Goal: Task Accomplishment & Management: Manage account settings

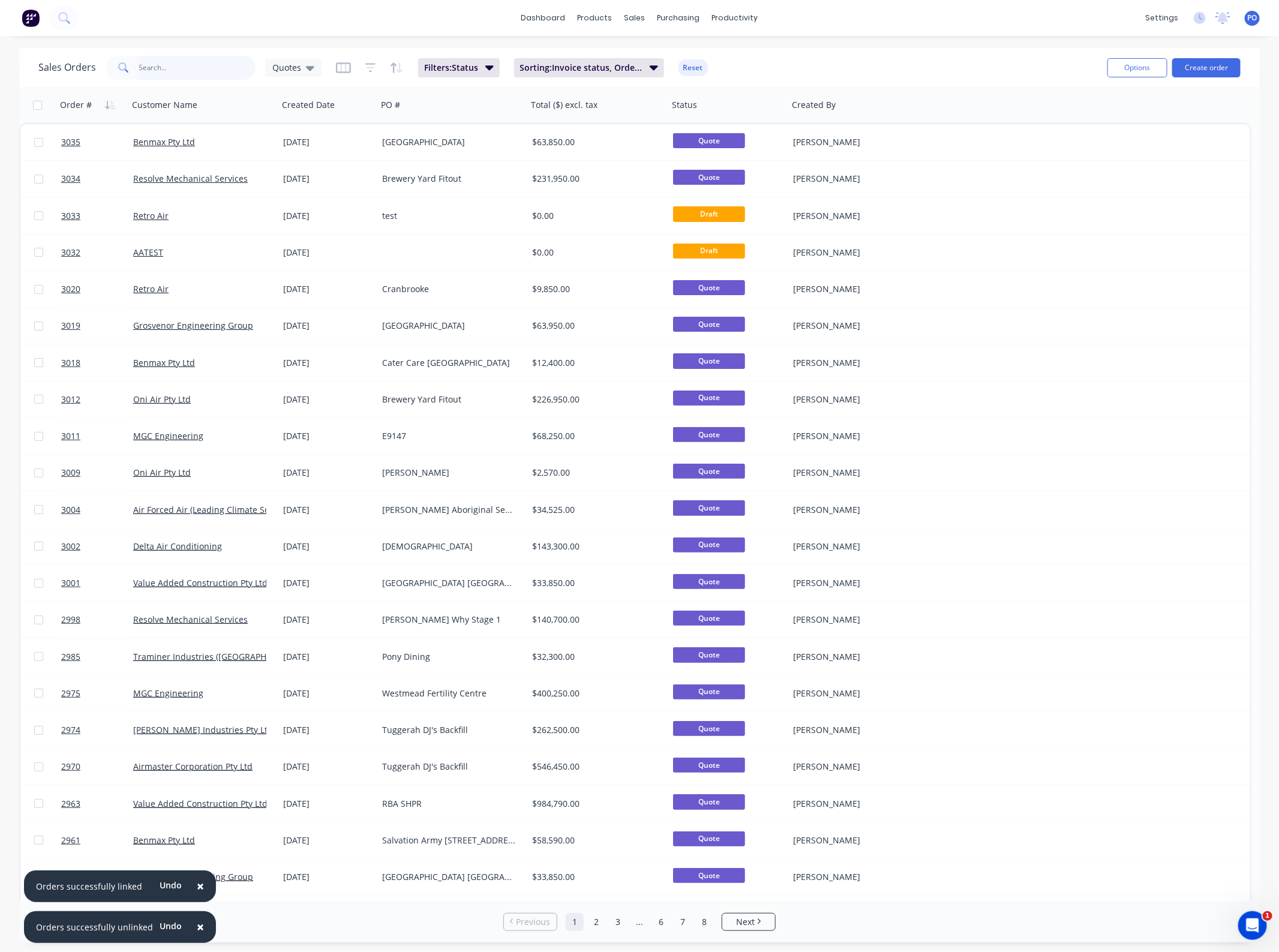
click at [175, 61] on input "text" at bounding box center [197, 68] width 117 height 24
click at [1215, 68] on button "Create order" at bounding box center [1206, 68] width 68 height 19
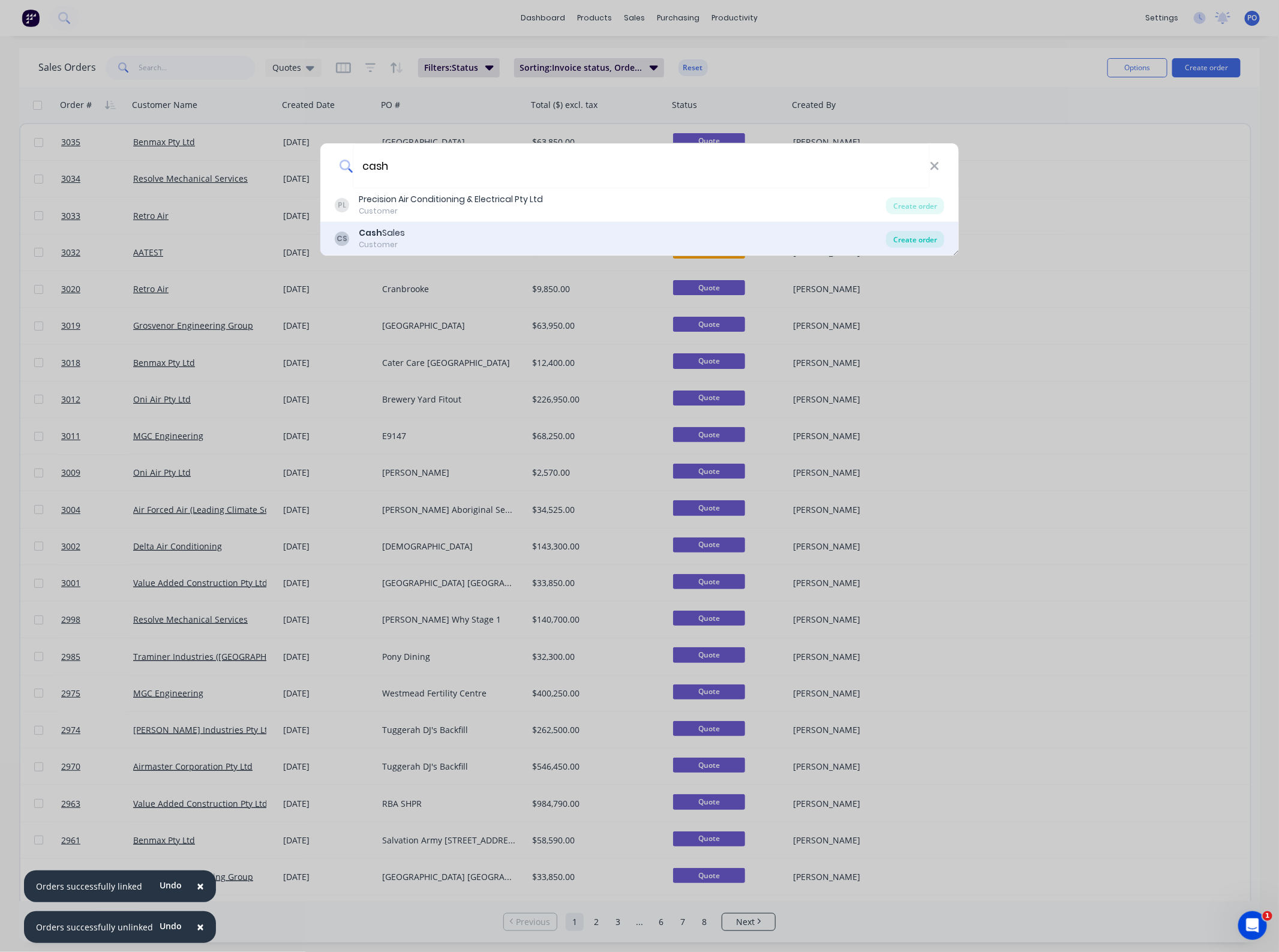
type input "cash"
click at [910, 237] on div "Create order" at bounding box center [915, 239] width 58 height 17
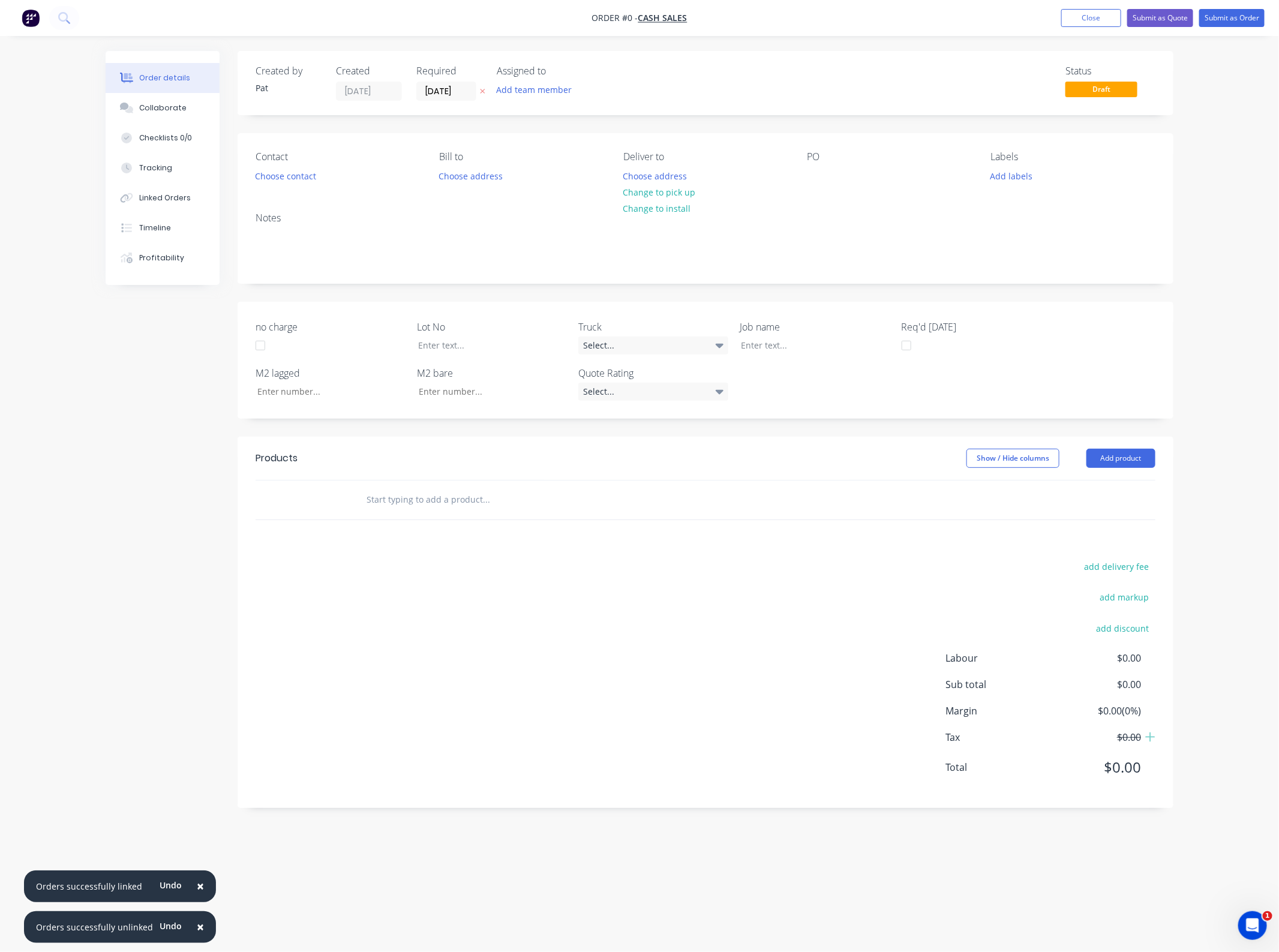
click at [533, 100] on div "Assigned to Add team member" at bounding box center [557, 83] width 120 height 36
click at [535, 96] on button "Add team member" at bounding box center [534, 90] width 88 height 16
click at [560, 154] on div "[PERSON_NAME] (You)" at bounding box center [594, 156] width 120 height 13
click at [573, 213] on div "[PERSON_NAME]" at bounding box center [594, 217] width 120 height 13
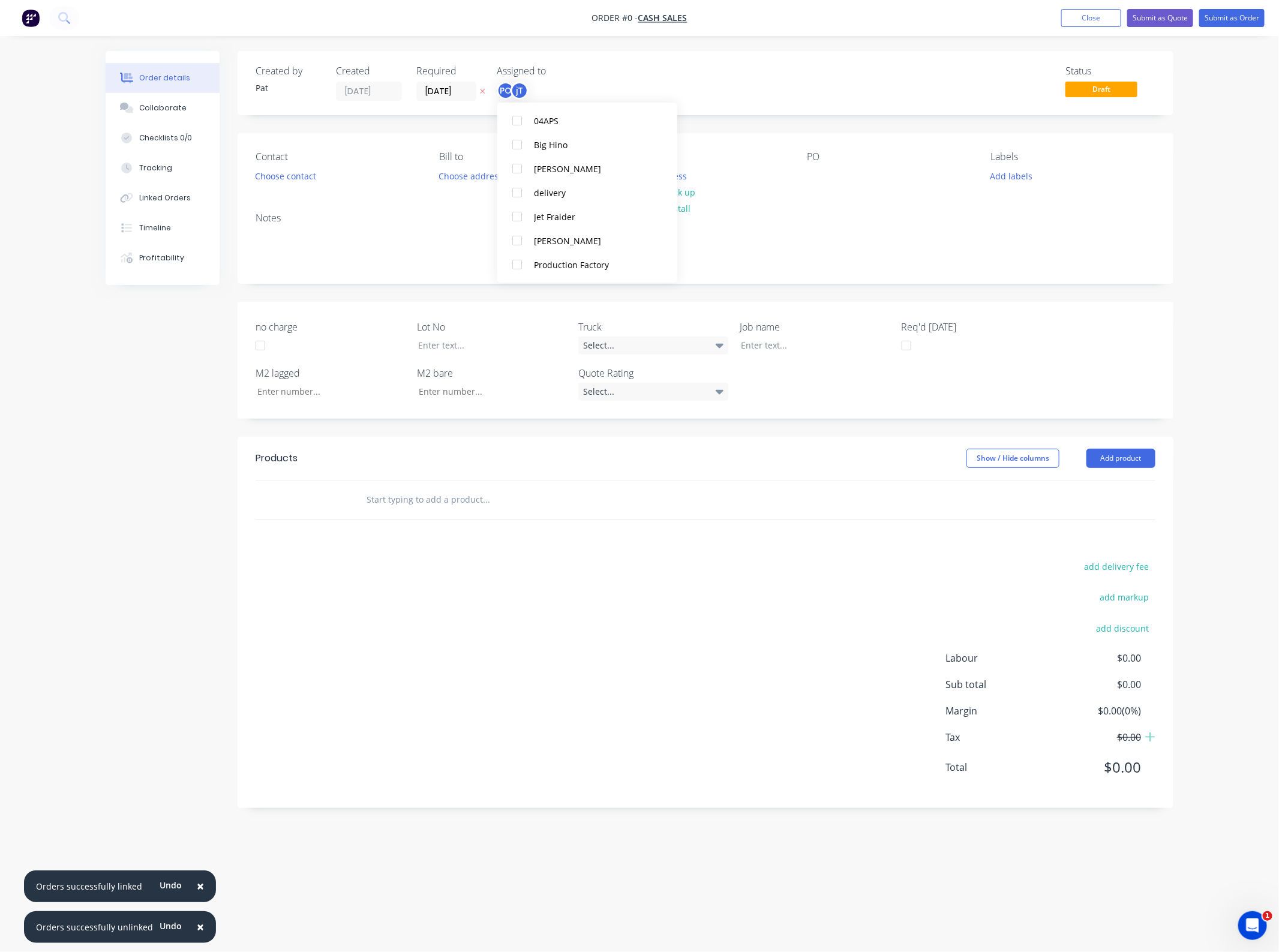
scroll to position [0, 0]
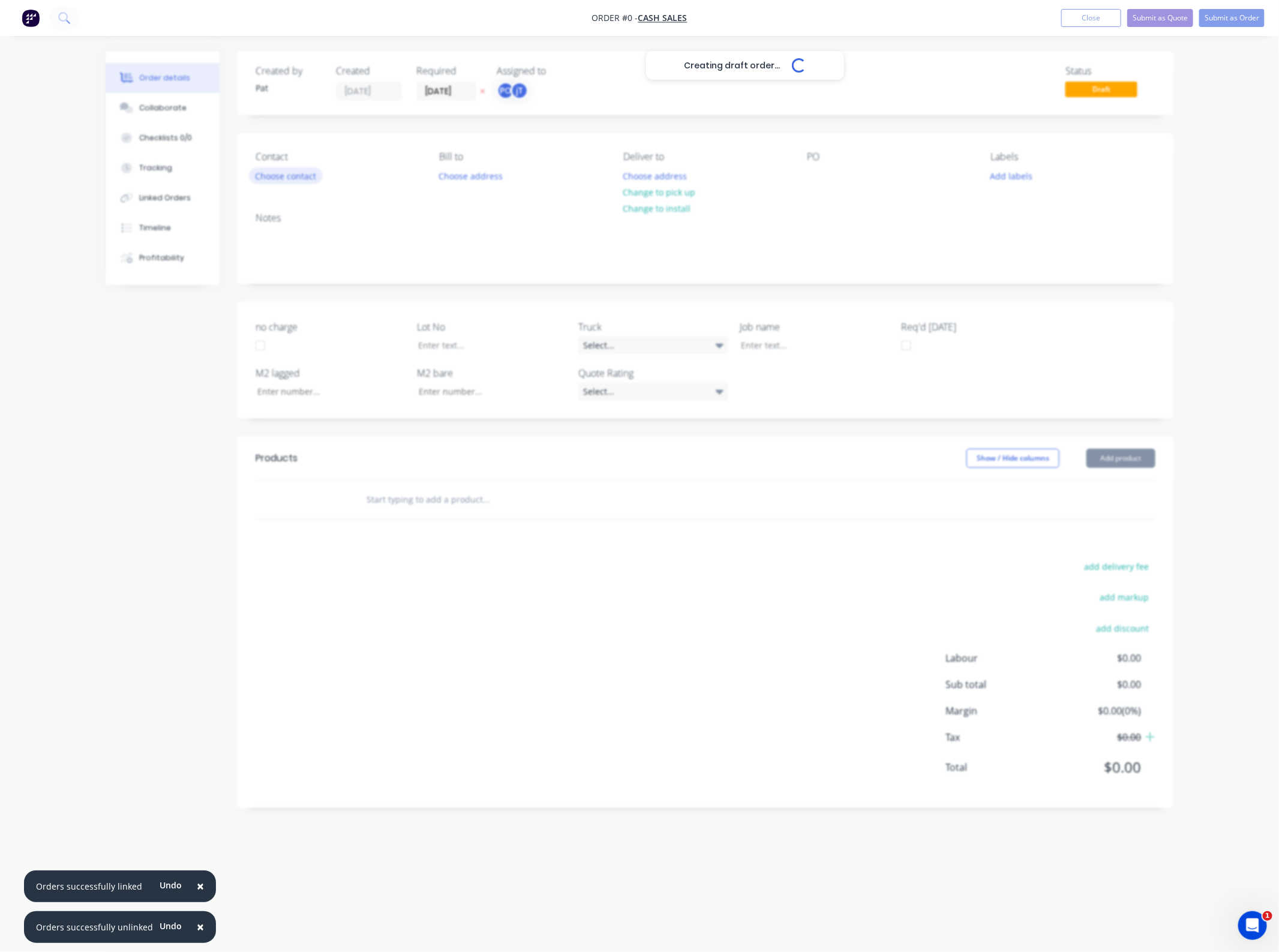
click at [300, 169] on div "Creating draft order... Loading... Order details Collaborate Checklists 0/0 Tra…" at bounding box center [639, 453] width 1092 height 804
click at [256, 177] on button "Choose contact" at bounding box center [285, 175] width 74 height 16
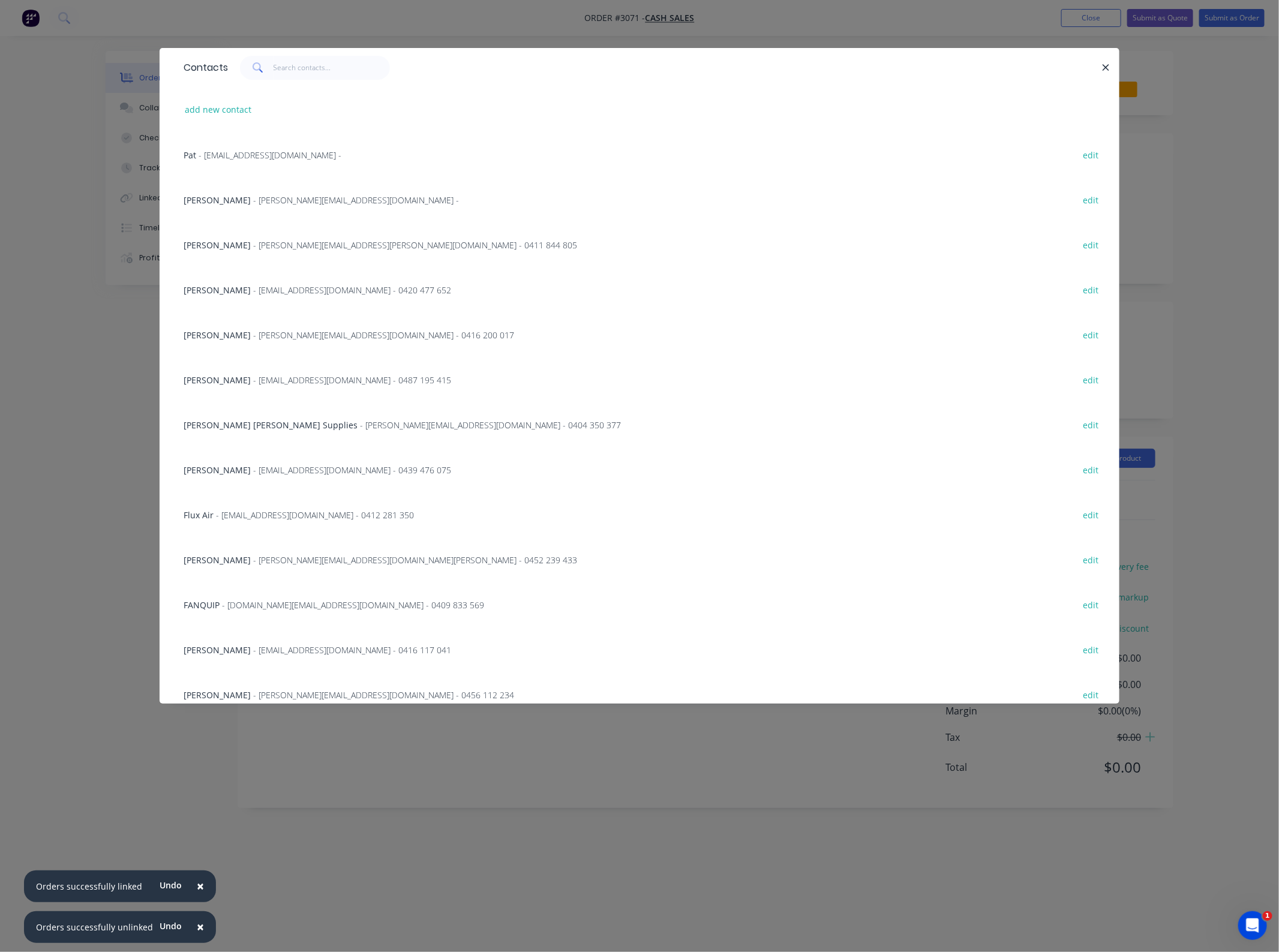
click at [240, 151] on span "- [EMAIL_ADDRESS][DOMAIN_NAME] -" at bounding box center [270, 155] width 143 height 11
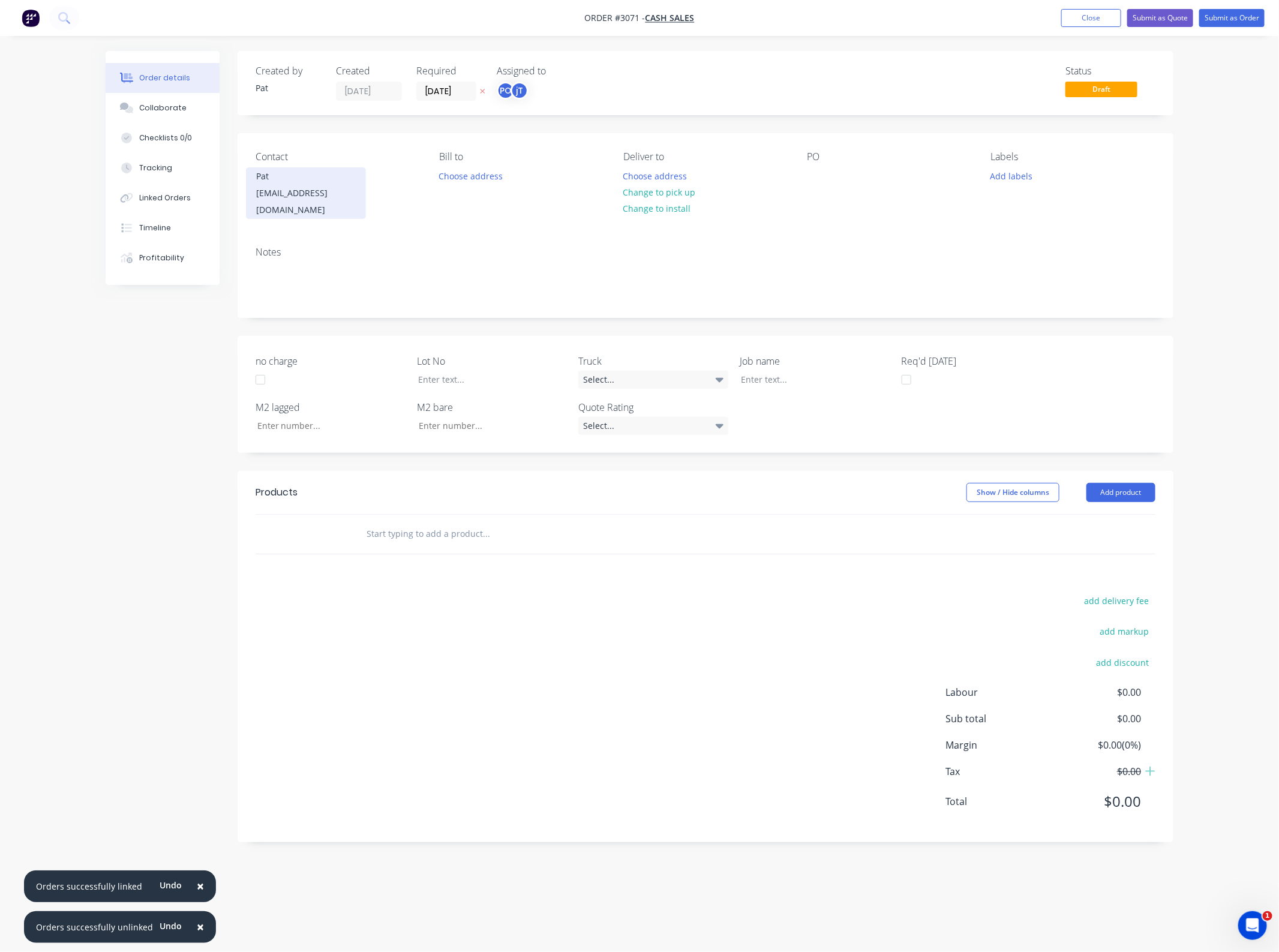
click at [305, 192] on div "[EMAIL_ADDRESS][DOMAIN_NAME]" at bounding box center [306, 202] width 99 height 33
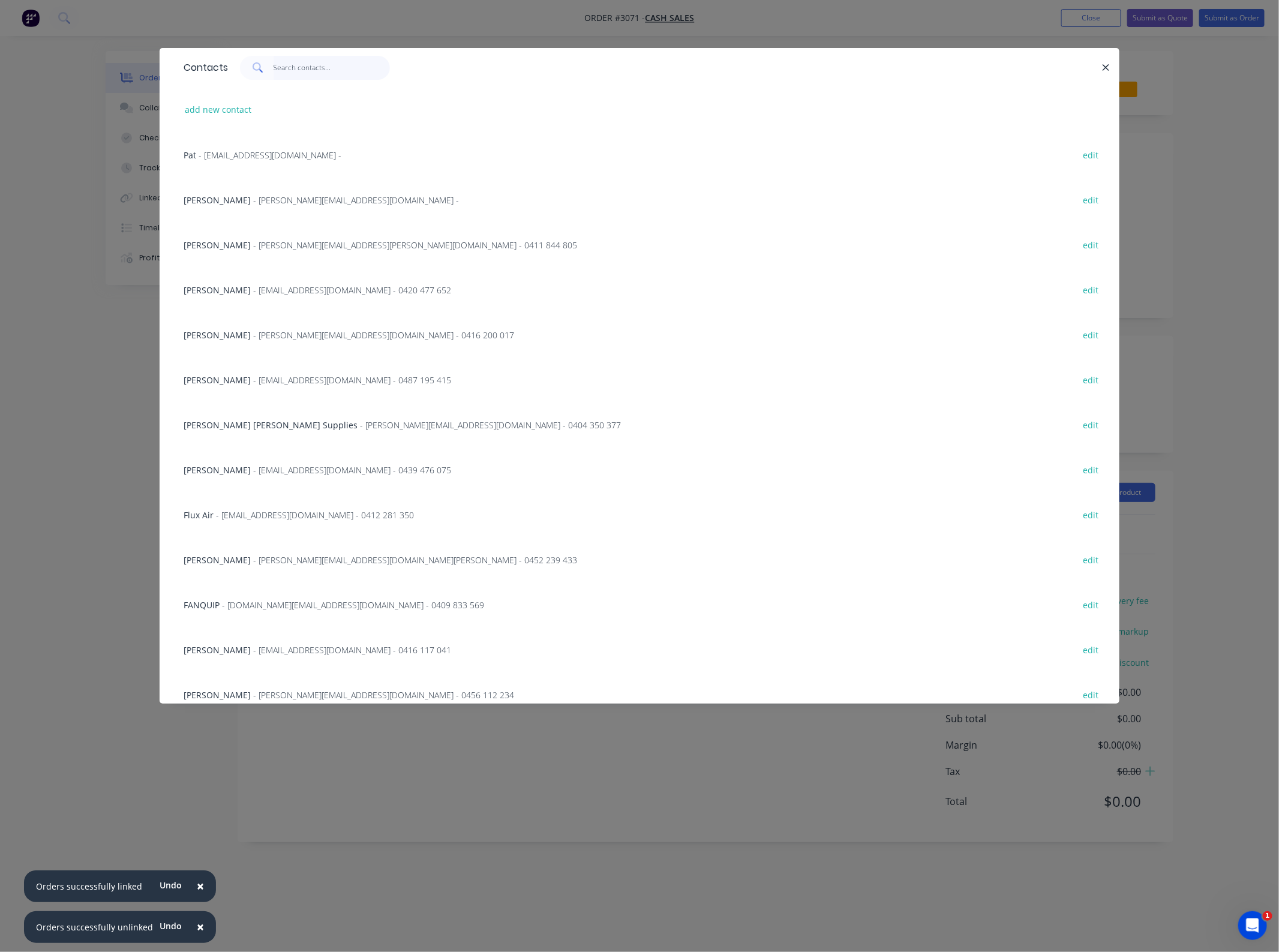
click at [305, 64] on input "text" at bounding box center [332, 68] width 117 height 24
click at [249, 99] on div "add new contact" at bounding box center [640, 109] width 924 height 45
click at [238, 102] on button "add new contact" at bounding box center [218, 109] width 79 height 16
select select "AU"
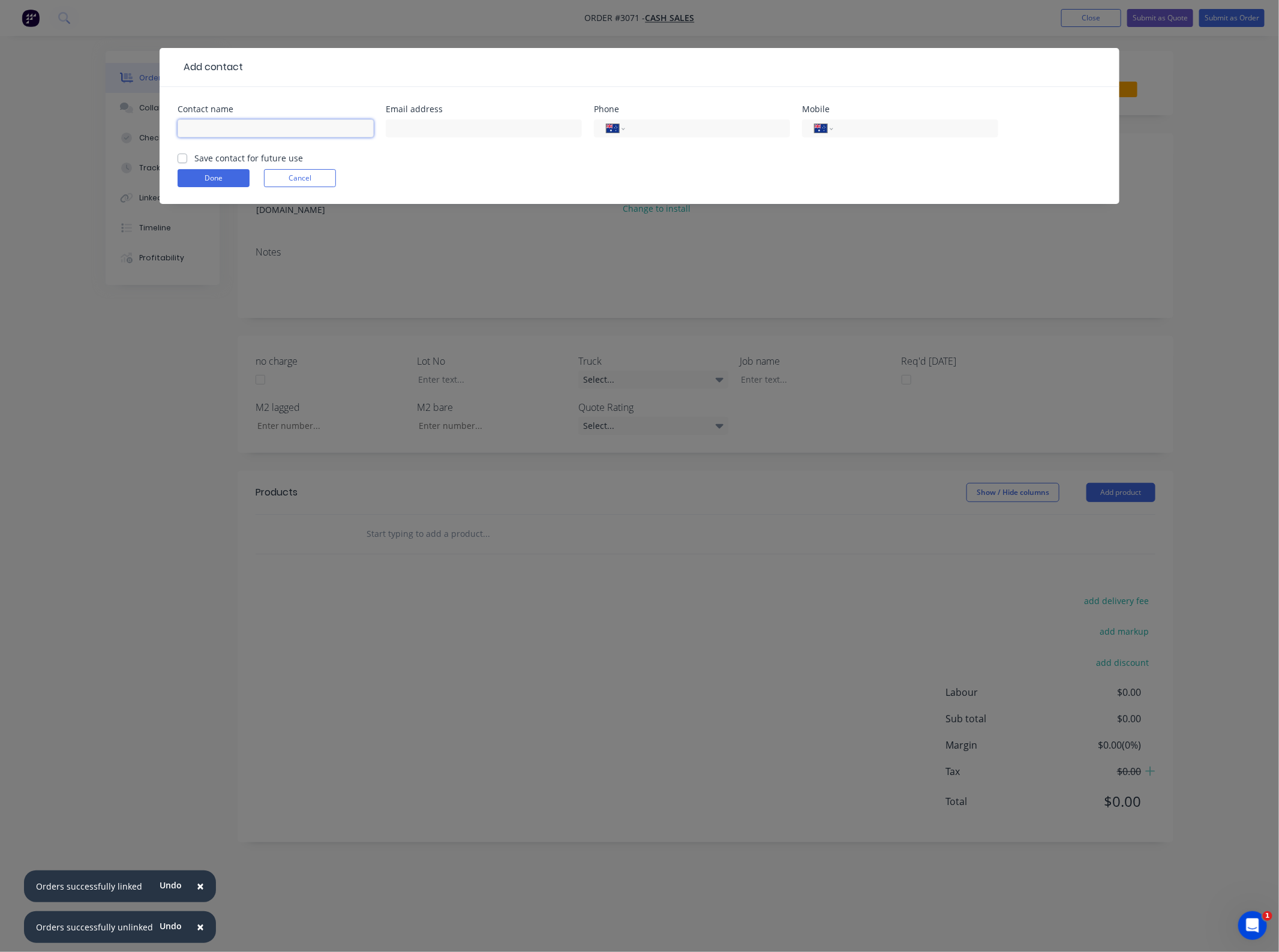
click at [266, 129] on input "text" at bounding box center [275, 128] width 196 height 18
type input "j"
click at [266, 129] on input "[PERSON_NAME]" at bounding box center [275, 128] width 196 height 18
type input "[PERSON_NAME]"
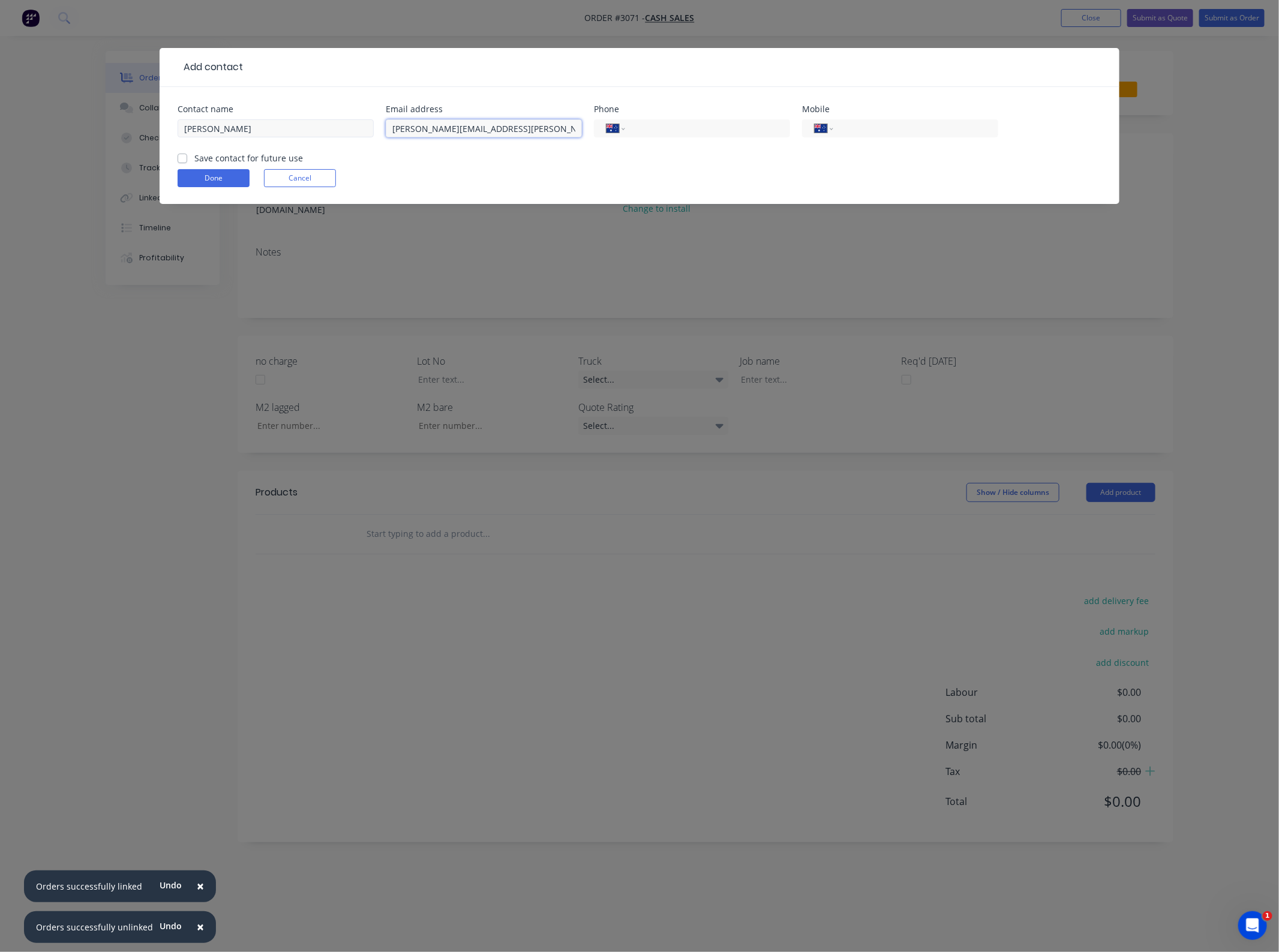
type input "[PERSON_NAME][EMAIL_ADDRESS][PERSON_NAME][DOMAIN_NAME]"
type input "0455 332 310"
click at [187, 159] on div "Save contact for future use" at bounding box center [240, 158] width 125 height 13
click at [194, 159] on label "Save contact for future use" at bounding box center [248, 158] width 108 height 13
click at [184, 159] on input "Save contact for future use" at bounding box center [182, 157] width 10 height 11
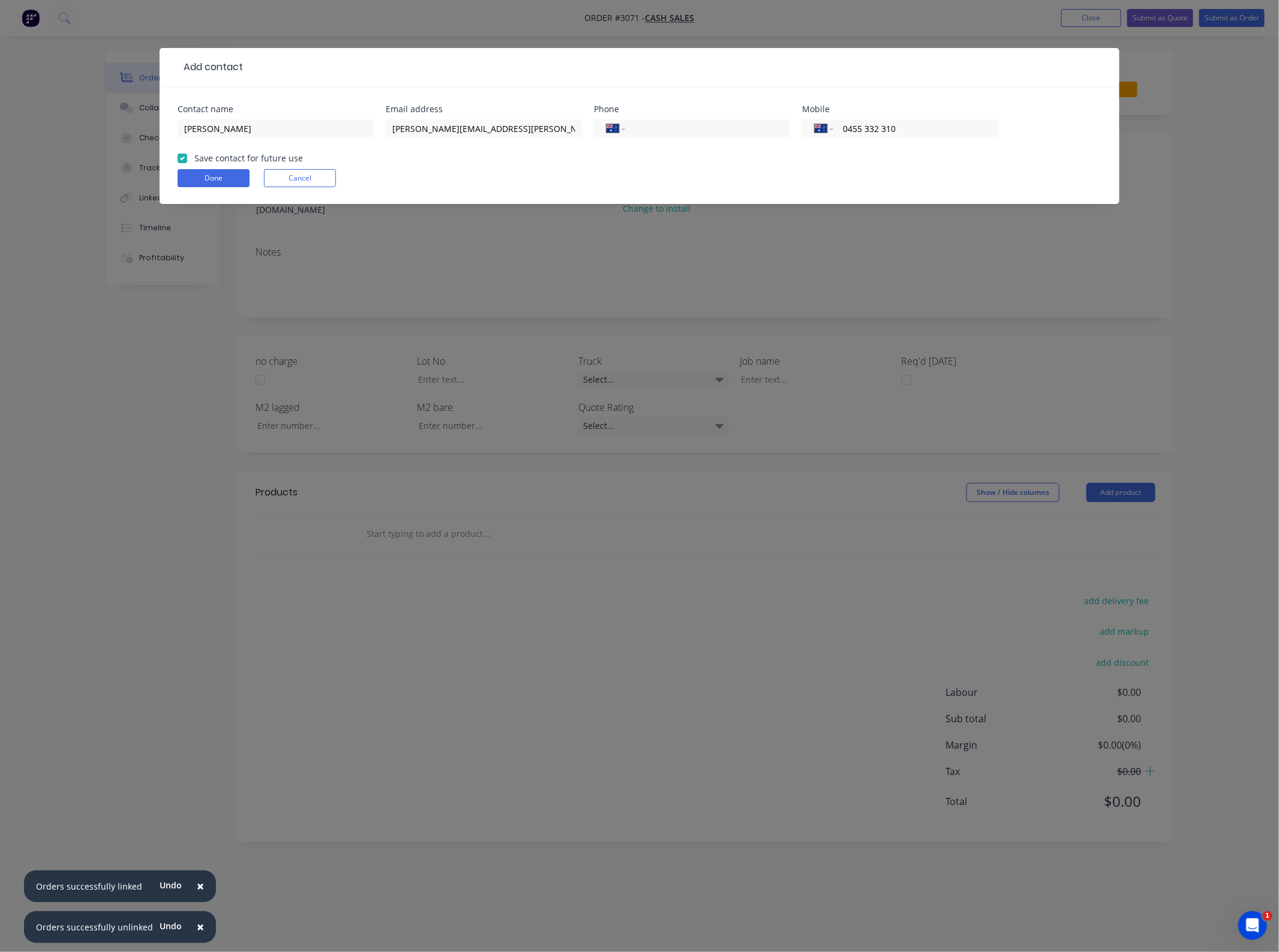
checkbox input "true"
click at [200, 175] on button "Done" at bounding box center [213, 178] width 72 height 18
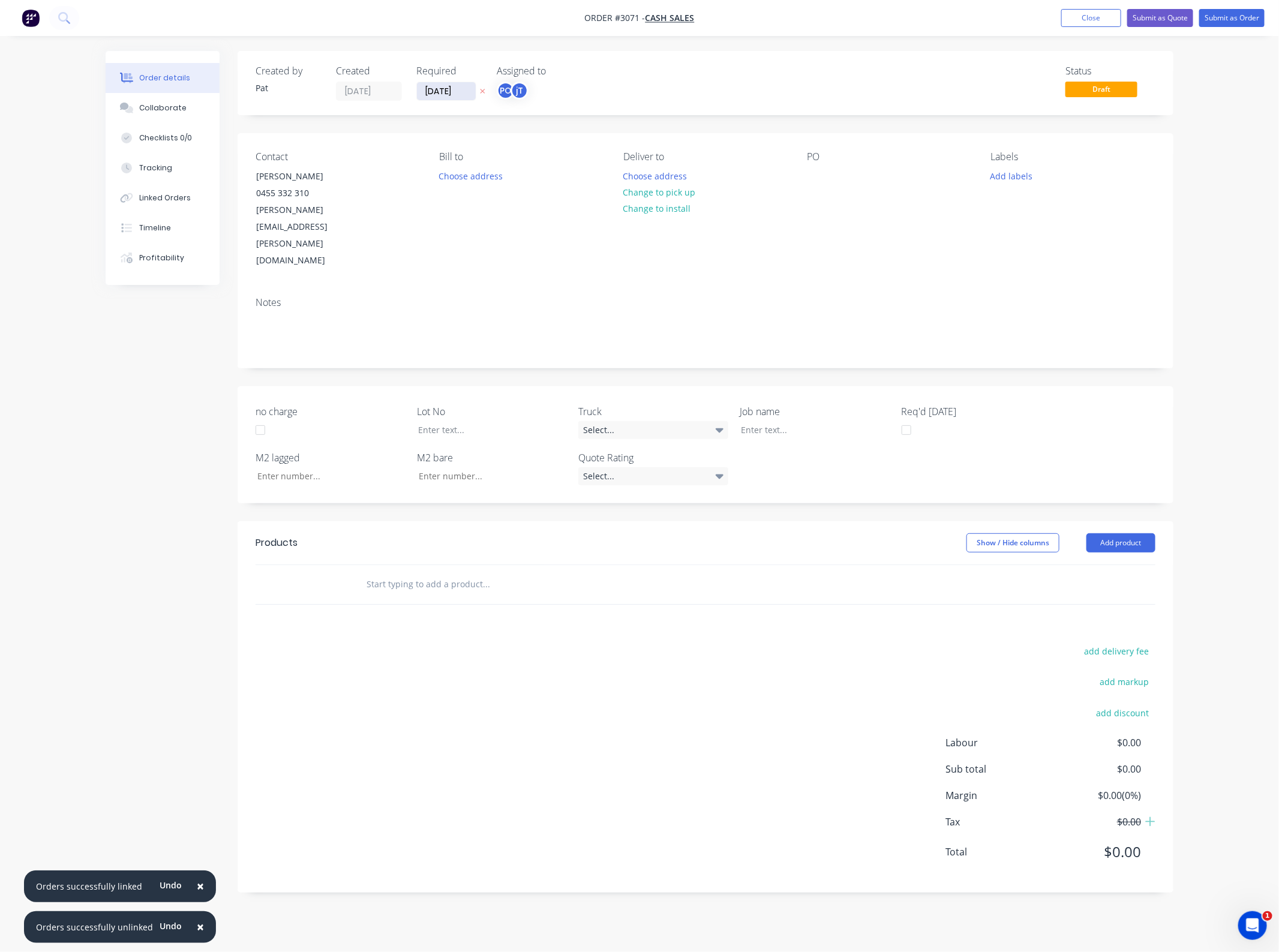
click at [448, 96] on input "[DATE]" at bounding box center [446, 91] width 58 height 18
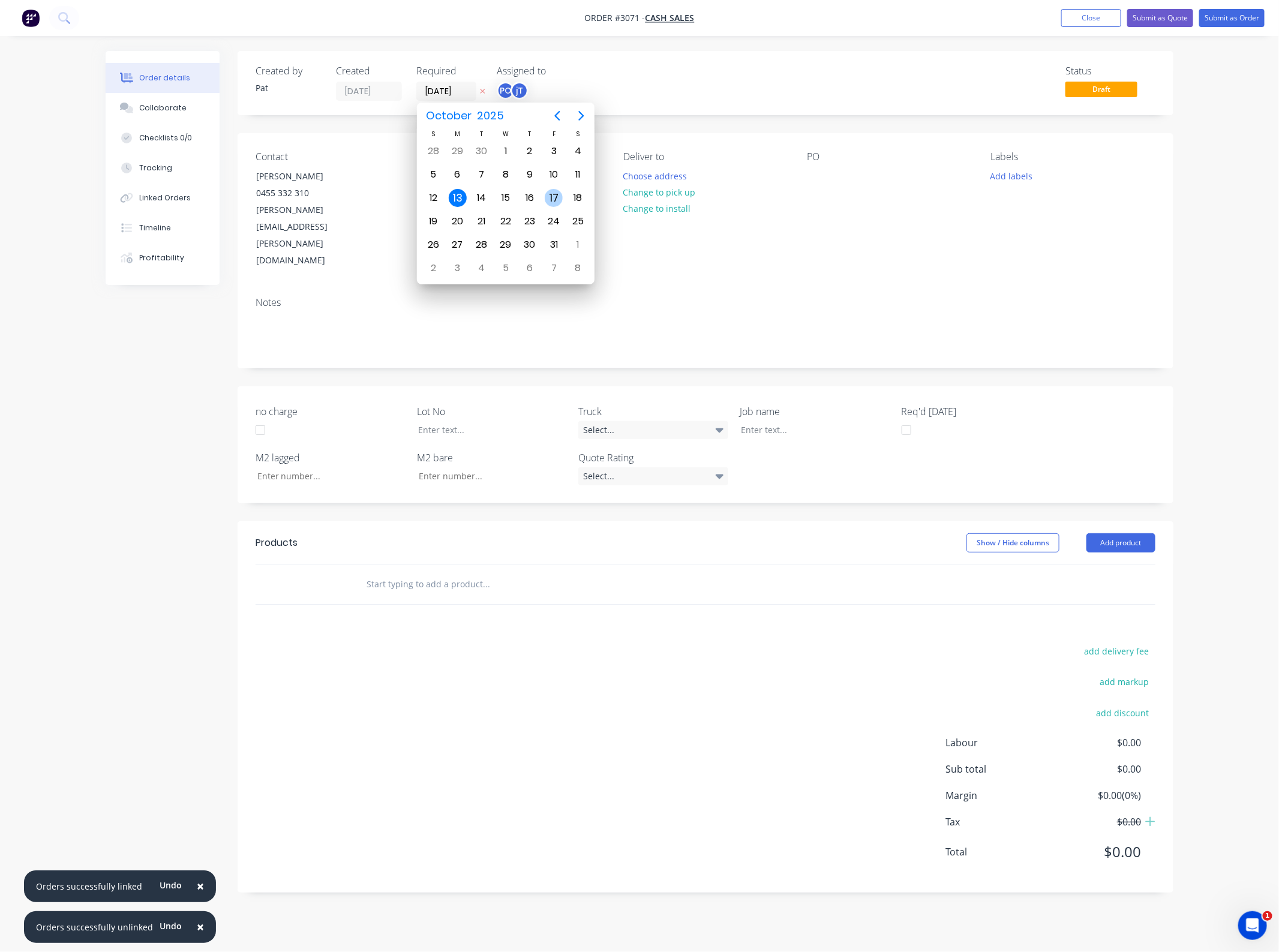
click at [544, 196] on div "17" at bounding box center [554, 198] width 24 height 23
type input "[DATE]"
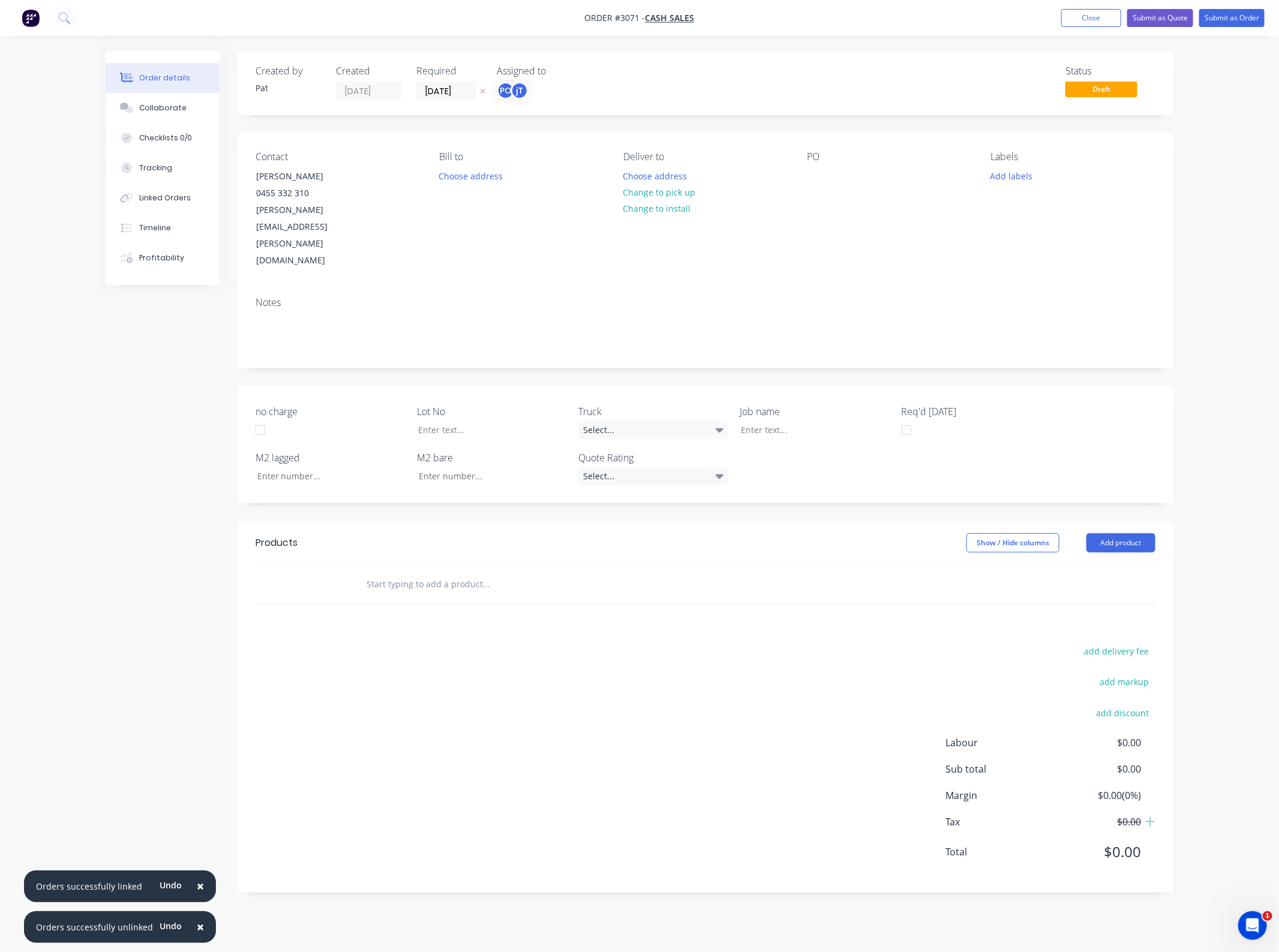
click at [319, 297] on div "Notes" at bounding box center [705, 302] width 900 height 11
click at [1137, 533] on button "Add product" at bounding box center [1120, 542] width 69 height 19
click at [1116, 586] on button "Basic product" at bounding box center [1098, 598] width 114 height 24
click at [460, 595] on div at bounding box center [592, 604] width 470 height 17
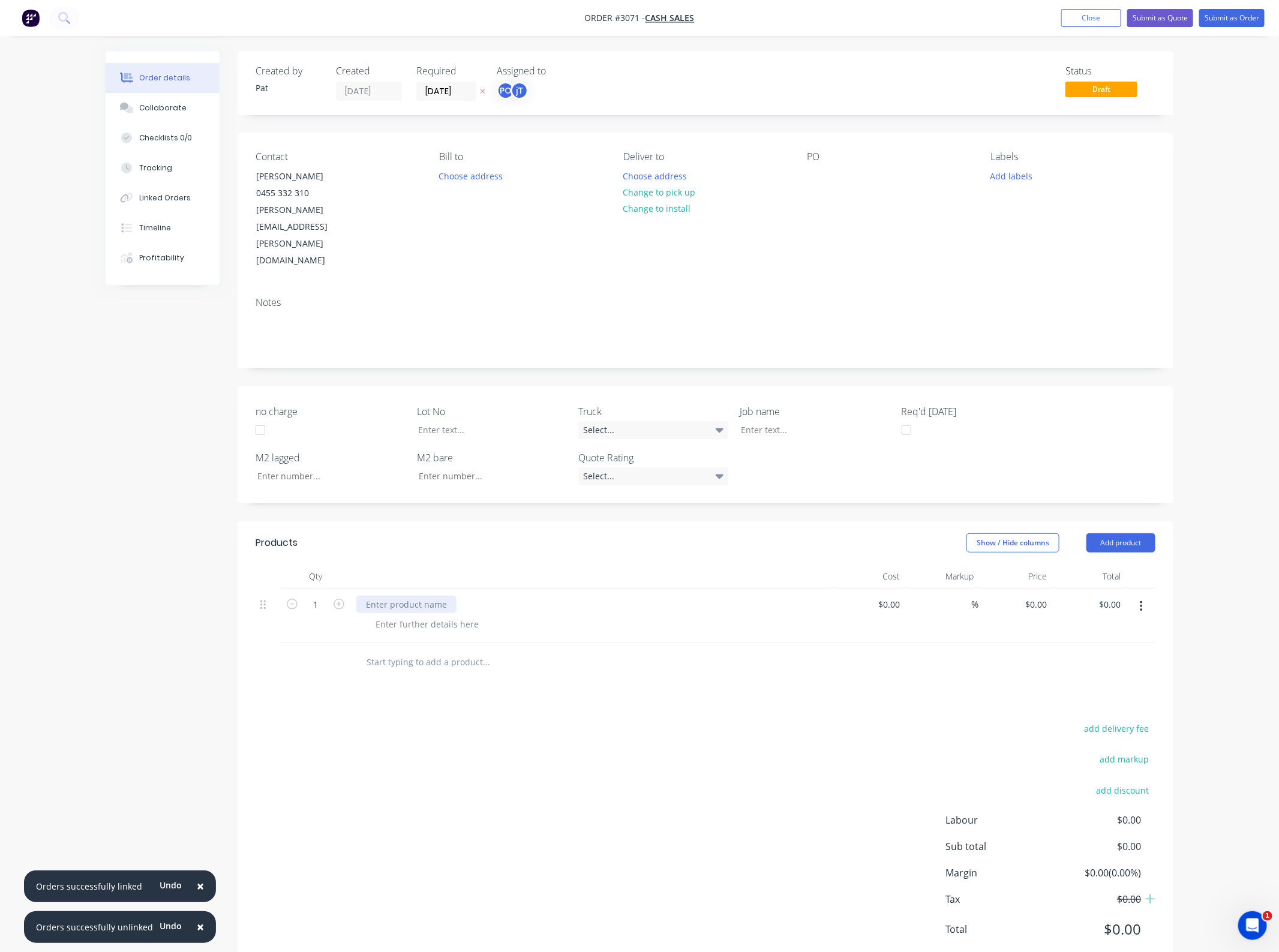
click at [441, 595] on div at bounding box center [407, 604] width 100 height 17
click at [426, 615] on div at bounding box center [426, 624] width 122 height 17
click at [422, 615] on div at bounding box center [426, 624] width 122 height 17
click at [778, 721] on div "add delivery fee add markup add discount Labour $0.00 Sub total $0.00 Margin $0…" at bounding box center [705, 836] width 900 height 231
click at [463, 615] on div "Top Hat section sent" at bounding box center [416, 624] width 102 height 17
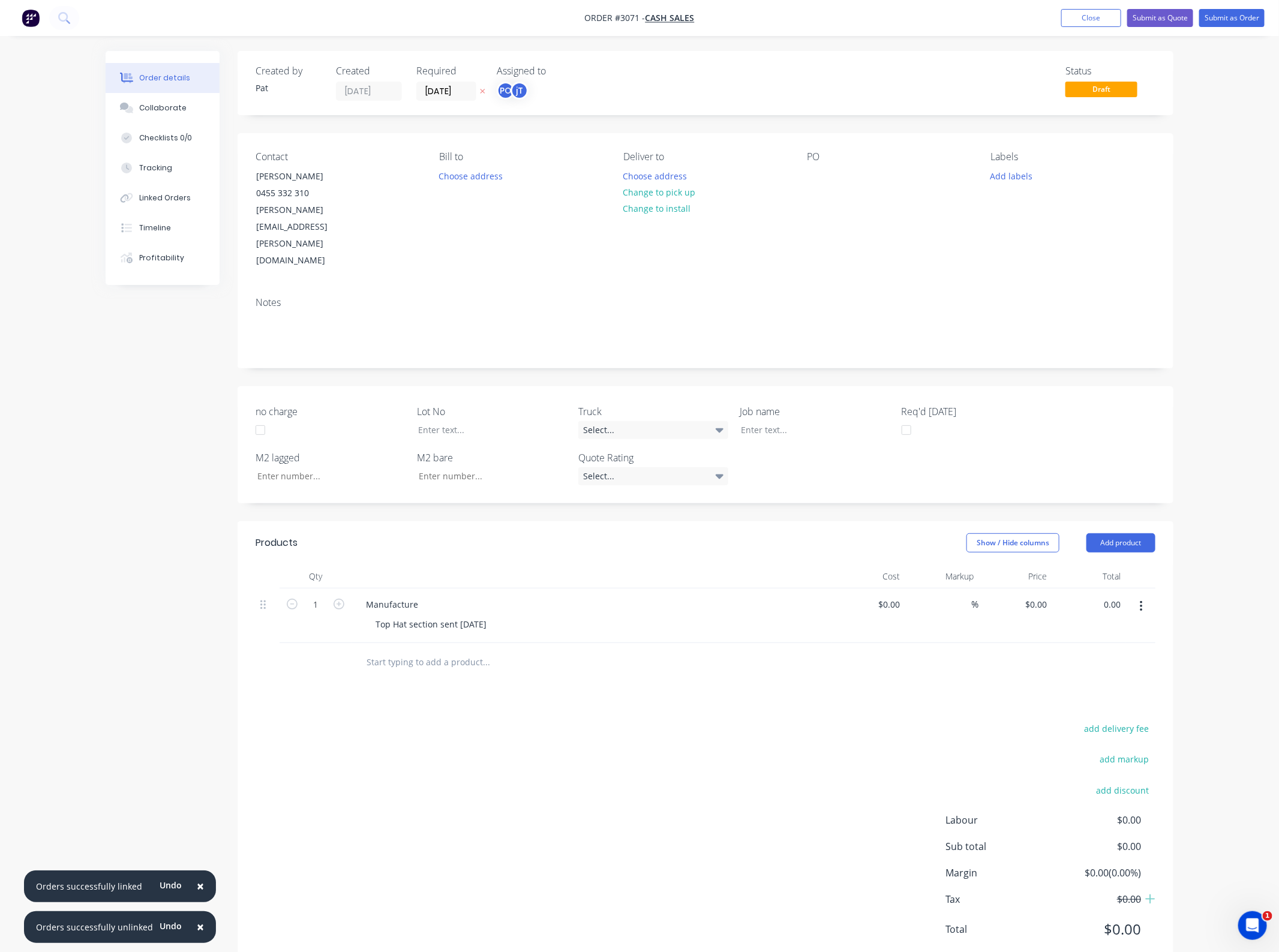
click at [1107, 595] on input "0.00" at bounding box center [1111, 604] width 27 height 17
type input "65"
type input "$65.00"
click at [611, 721] on div "add delivery fee add markup add discount Labour $0.00 Sub total $0.00 Margin $0…" at bounding box center [705, 836] width 900 height 231
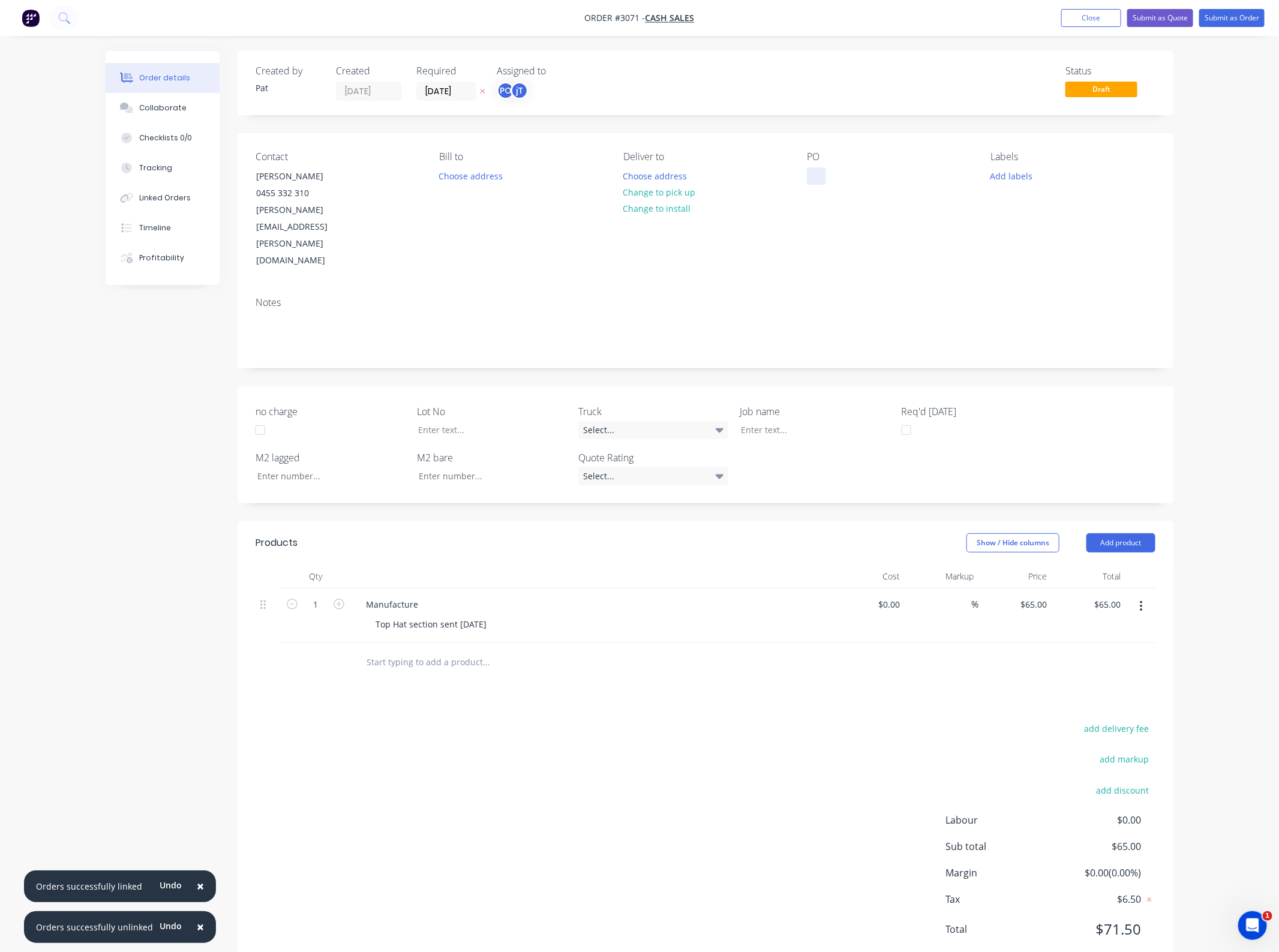
click at [806, 183] on div at bounding box center [815, 176] width 19 height 17
click at [769, 404] on div "Job name" at bounding box center [815, 422] width 150 height 35
click at [766, 421] on div at bounding box center [806, 429] width 150 height 17
click at [1216, 16] on button "Submit as Order" at bounding box center [1232, 18] width 65 height 18
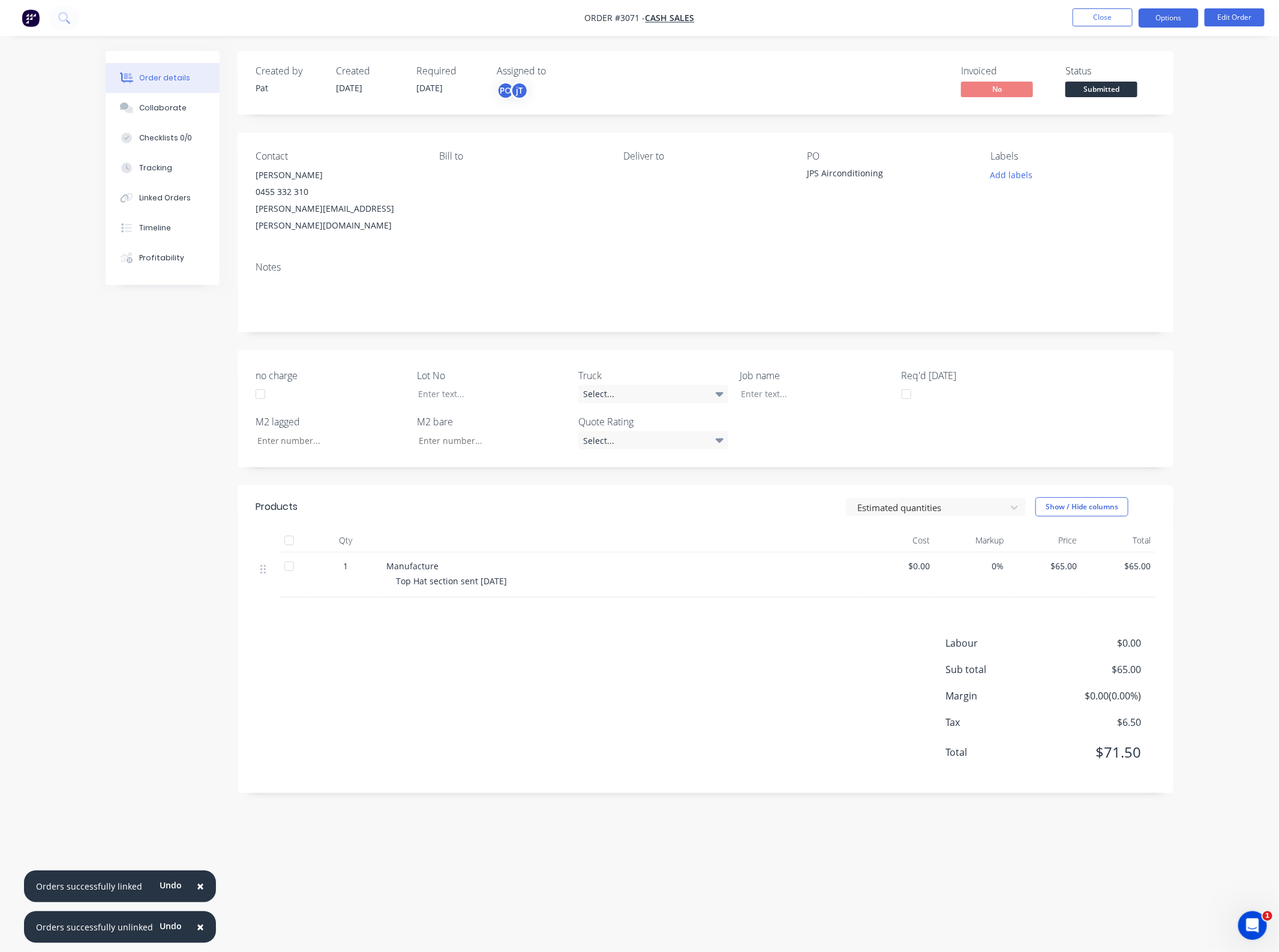
click at [1173, 21] on button "Options" at bounding box center [1168, 17] width 60 height 19
click at [1143, 64] on div "Invoice" at bounding box center [1132, 73] width 110 height 17
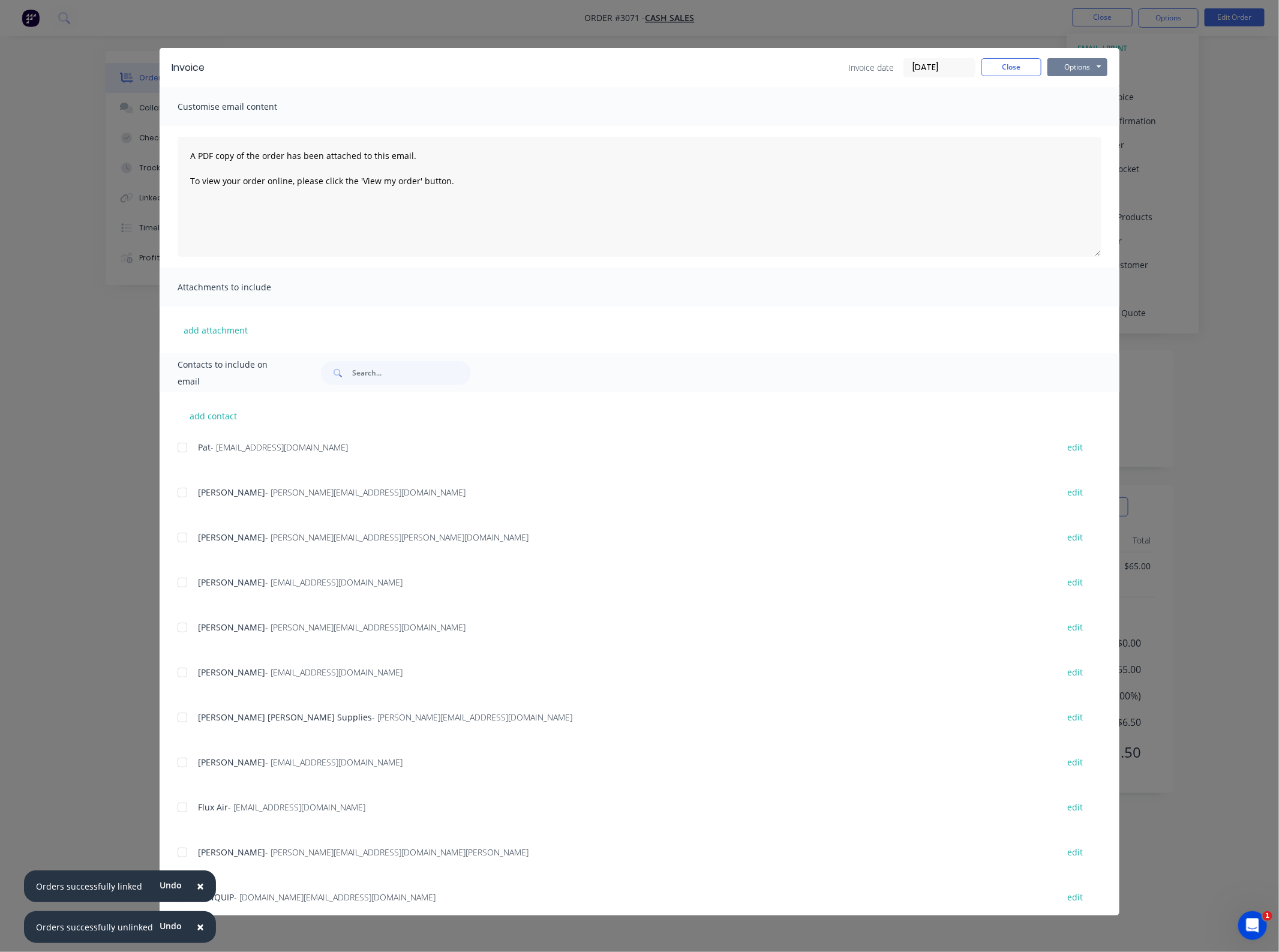
click at [1070, 69] on button "Options" at bounding box center [1077, 68] width 60 height 18
click at [1095, 113] on button "Print" at bounding box center [1086, 108] width 77 height 20
drag, startPoint x: 991, startPoint y: 73, endPoint x: 894, endPoint y: 110, distance: 103.8
click at [993, 73] on button "Close" at bounding box center [1011, 68] width 60 height 18
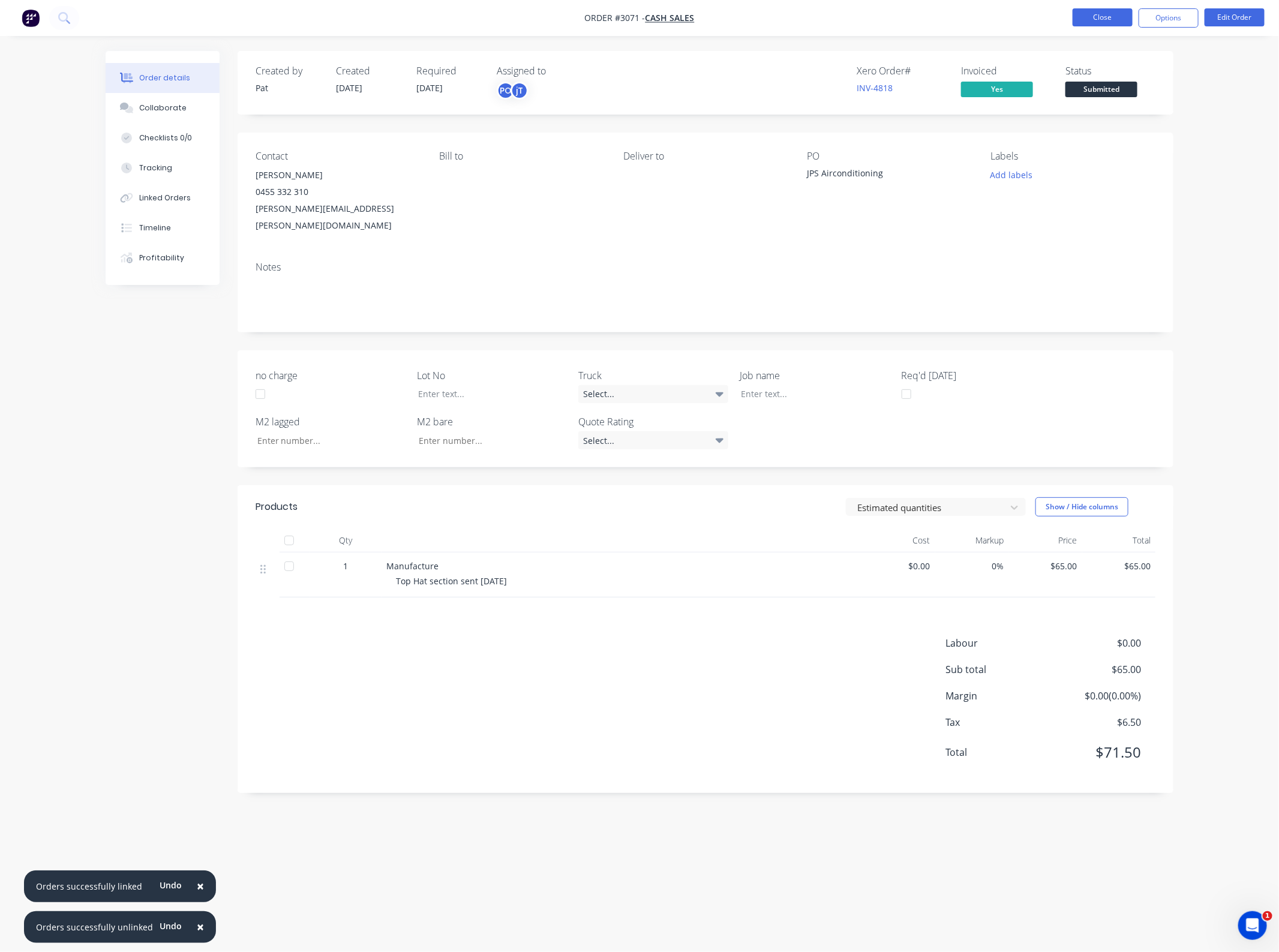
click at [1081, 23] on button "Close" at bounding box center [1102, 17] width 60 height 18
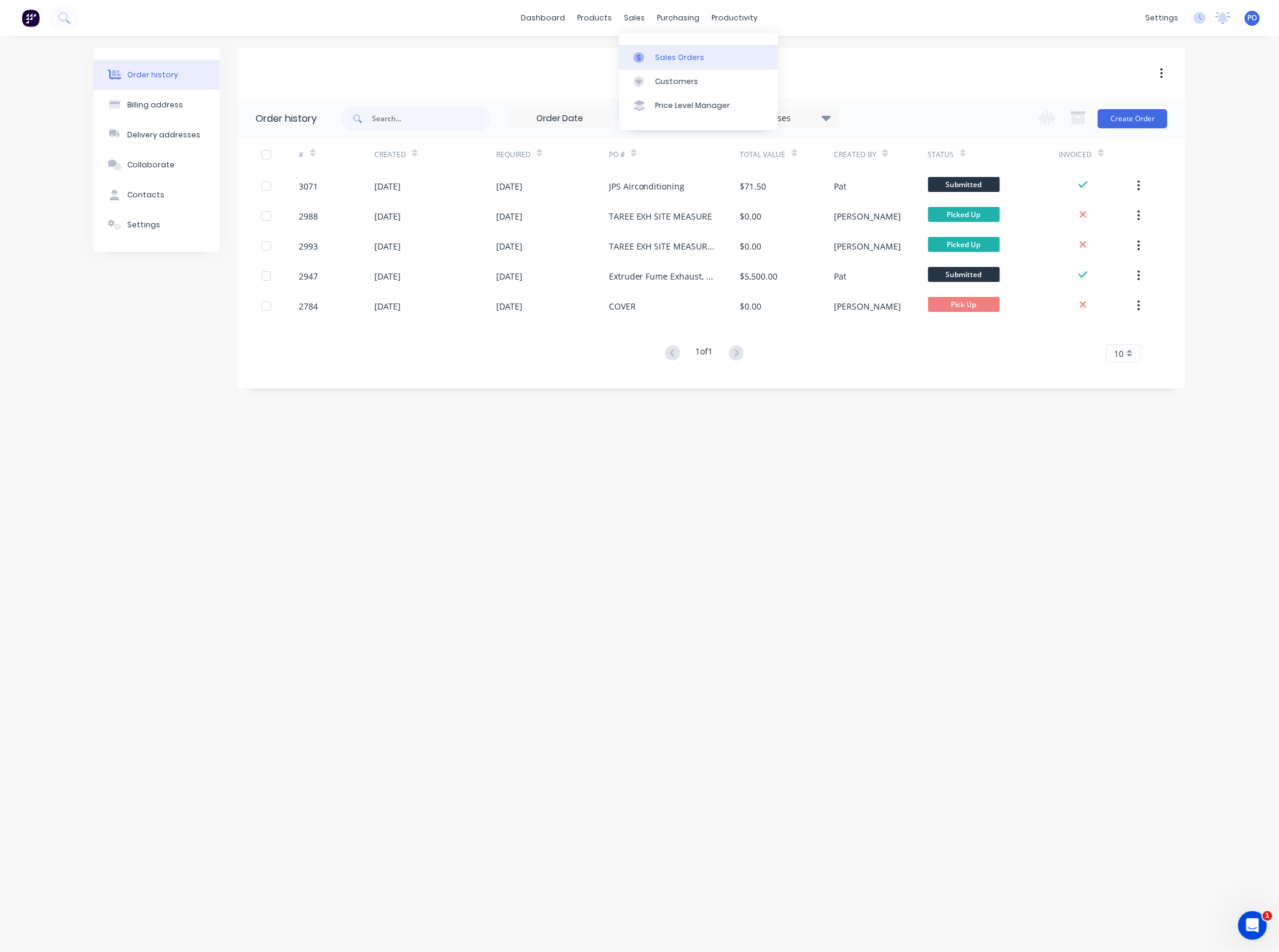
click at [651, 55] on div at bounding box center [643, 58] width 18 height 11
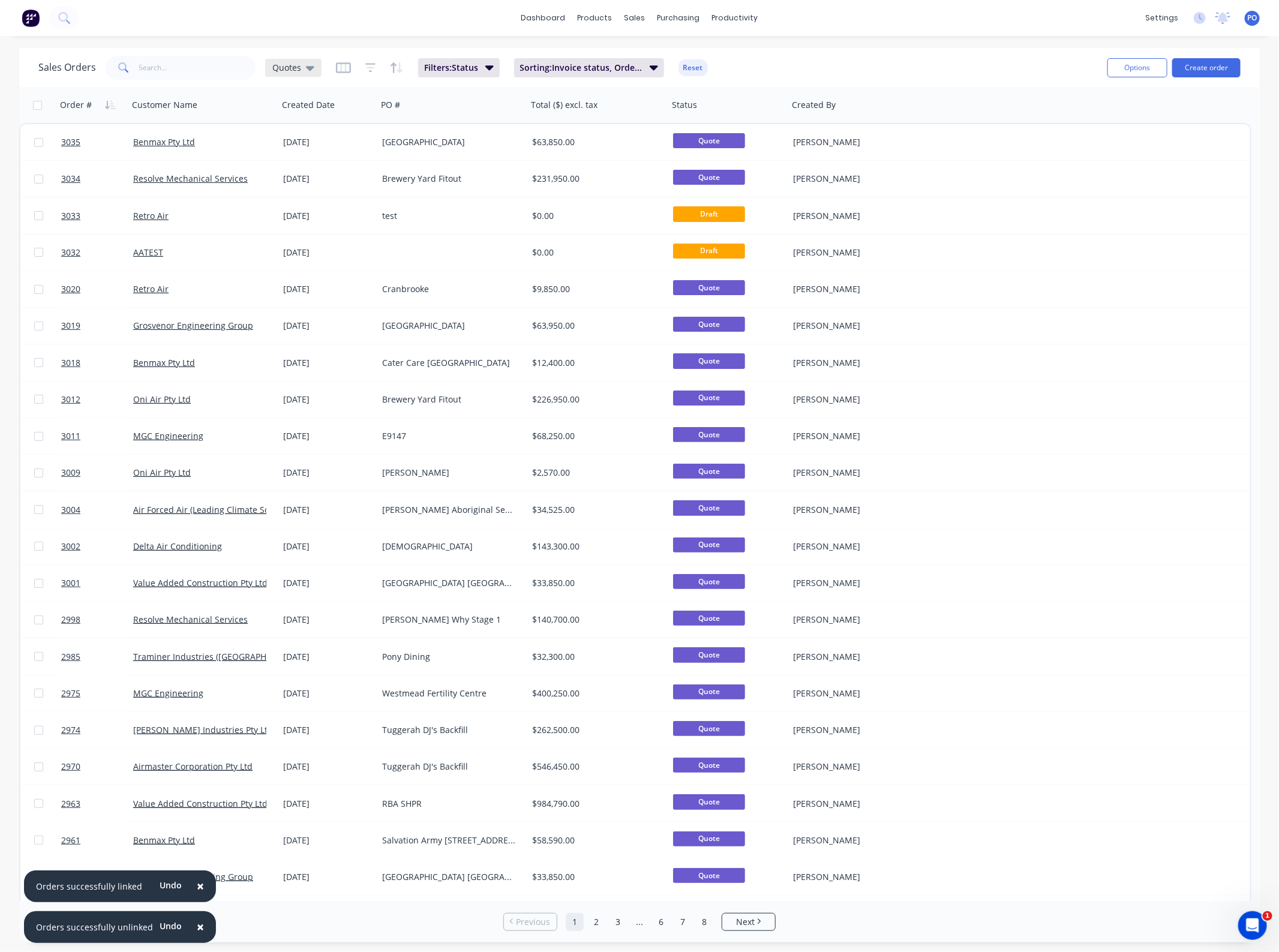
click at [285, 58] on div "Quotes" at bounding box center [293, 68] width 56 height 18
click at [285, 41] on div "× Orders successfully linked Undo × Orders successfully unlinked Undo dashboard…" at bounding box center [640, 476] width 1279 height 952
click at [1206, 67] on button "Create order" at bounding box center [1206, 68] width 68 height 19
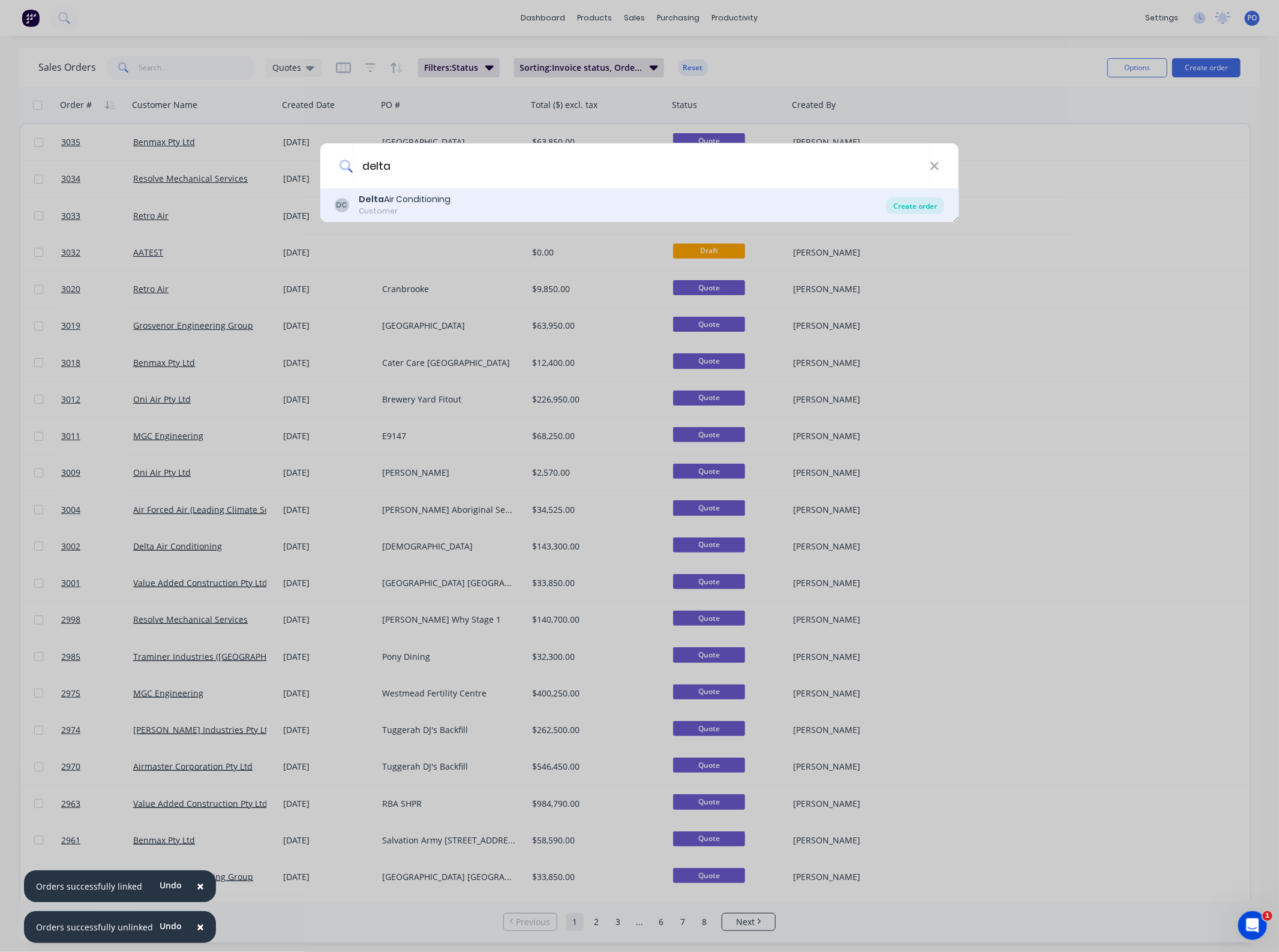
type input "delta"
click at [912, 202] on div "Create order" at bounding box center [915, 206] width 58 height 17
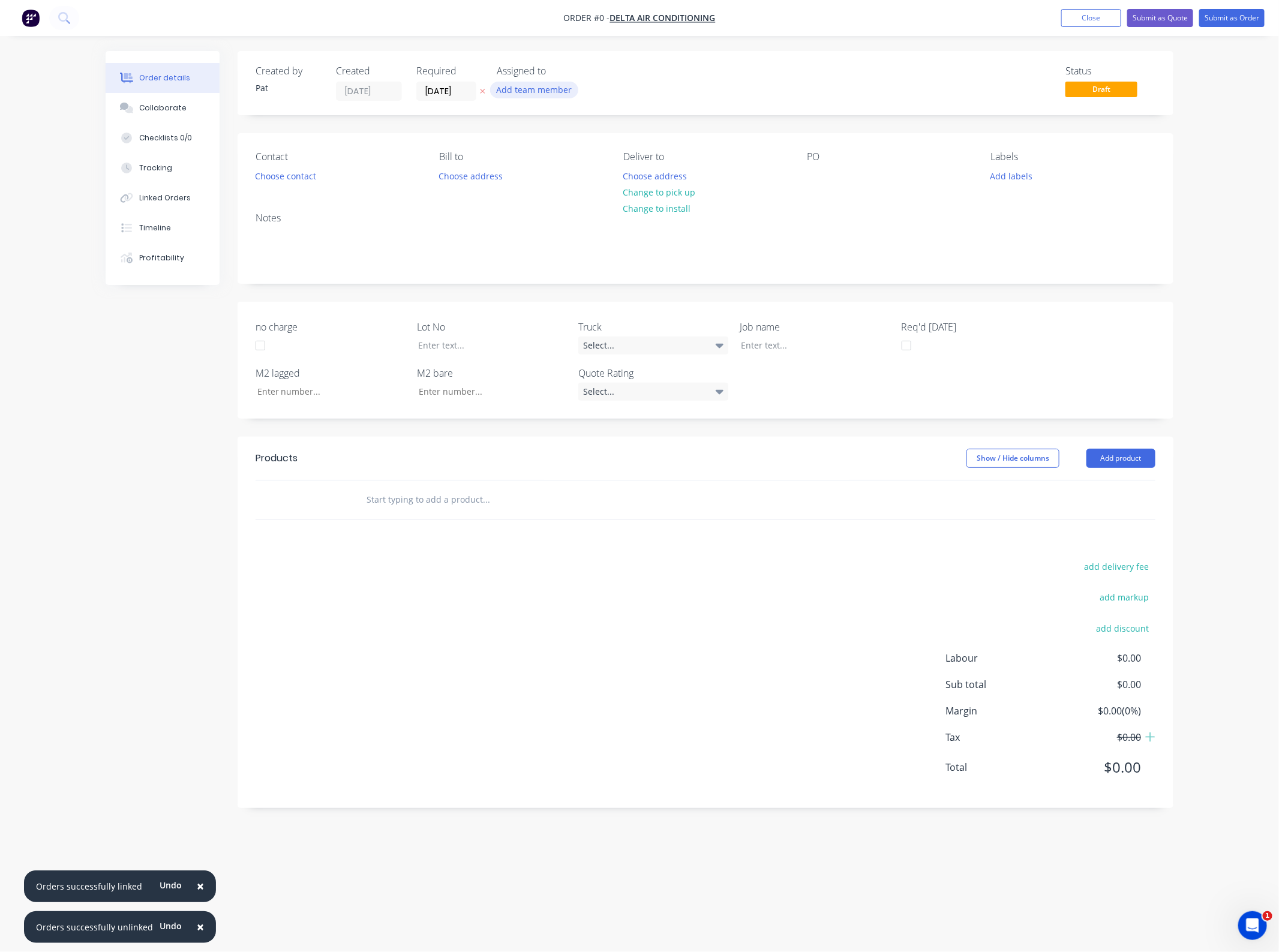
click at [551, 89] on button "Add team member" at bounding box center [534, 90] width 88 height 16
click at [551, 154] on div "[PERSON_NAME] (You)" at bounding box center [594, 156] width 120 height 13
click at [302, 184] on div "Order details Collaborate Checklists 0/0 Tracking Linked Orders Timeline Profit…" at bounding box center [639, 453] width 1092 height 804
click at [298, 178] on button "Choose contact" at bounding box center [285, 175] width 74 height 16
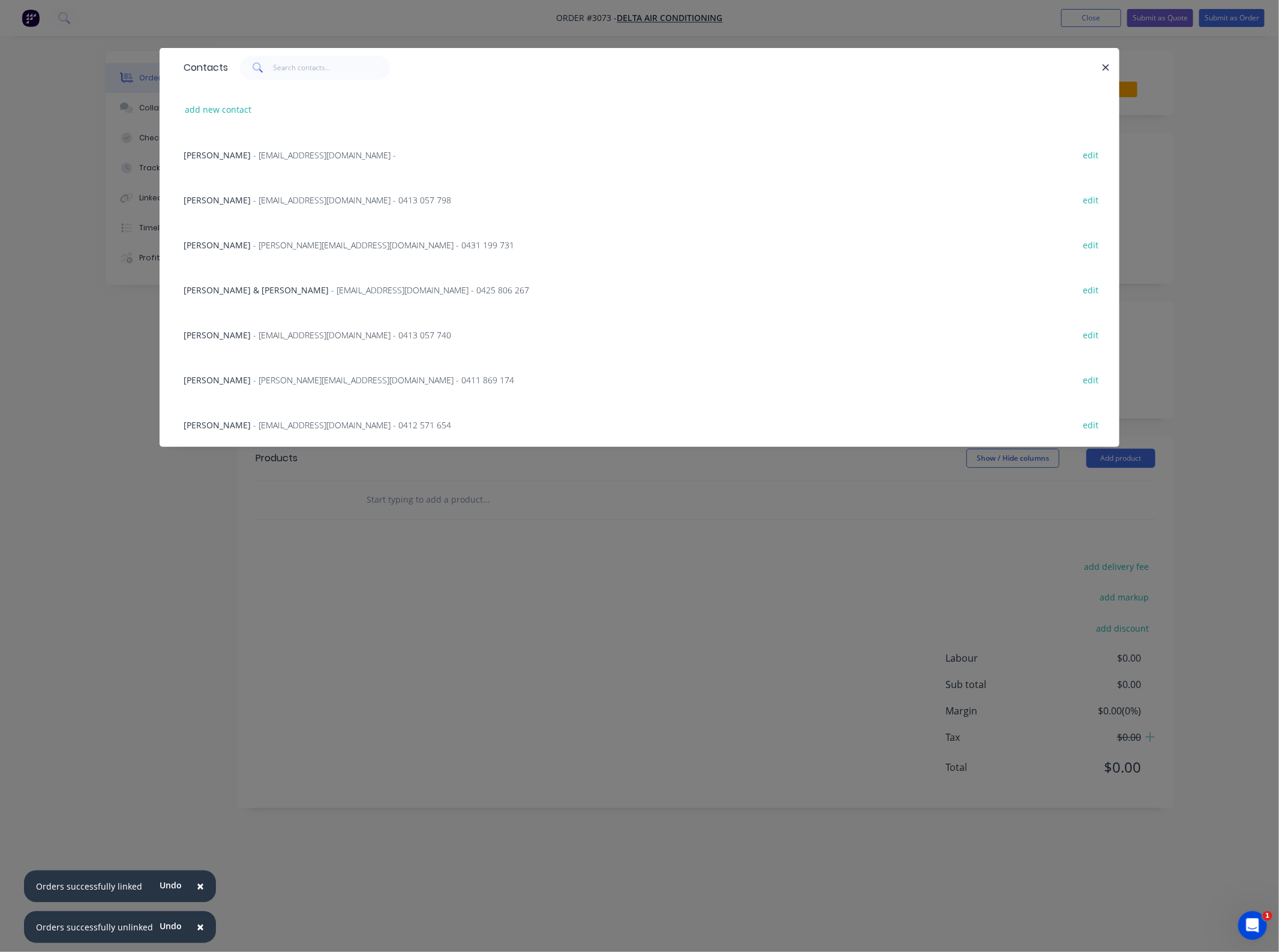
click at [229, 164] on div "[PERSON_NAME] - [EMAIL_ADDRESS][DOMAIN_NAME] - edit" at bounding box center [640, 154] width 924 height 45
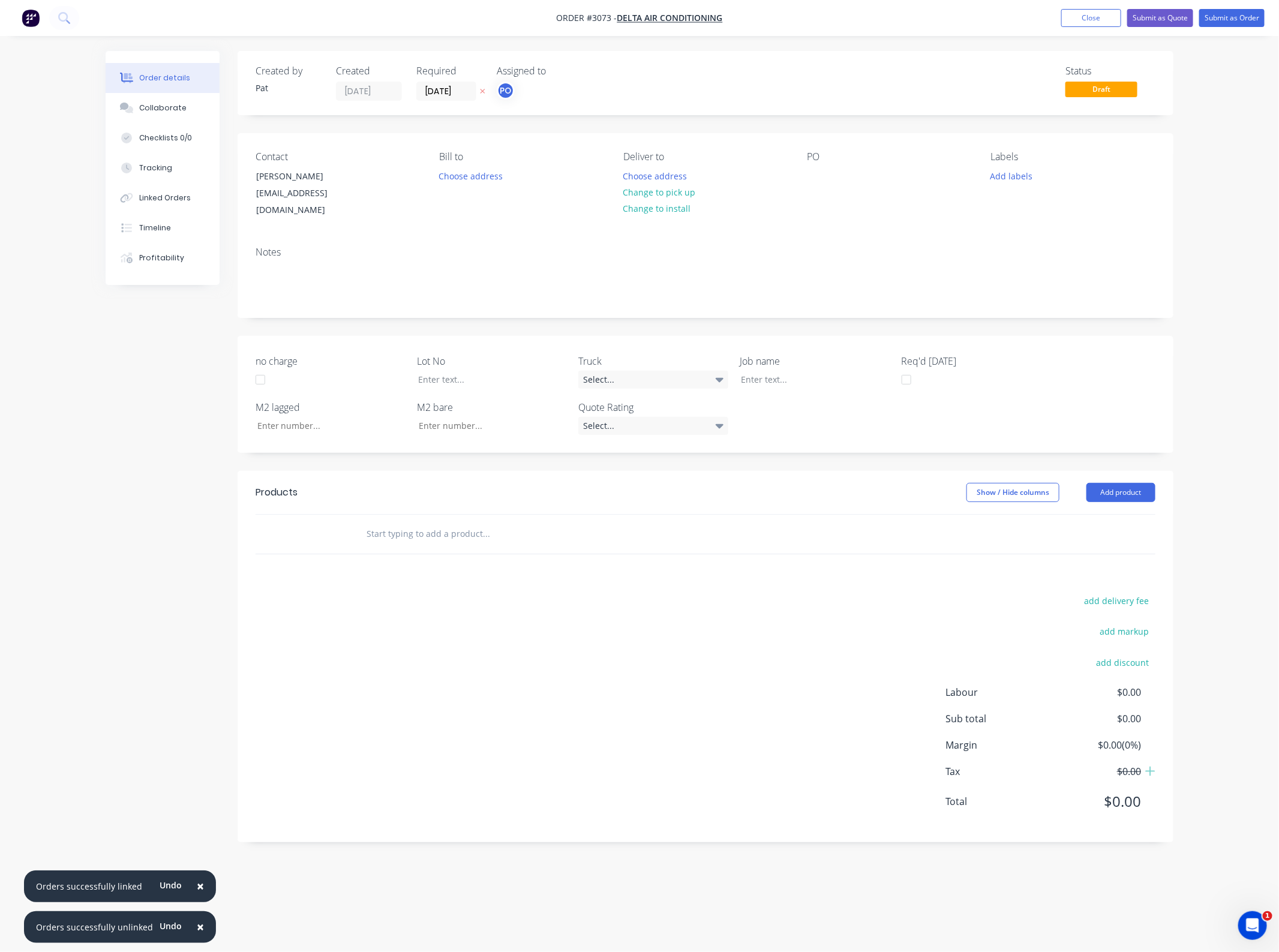
click at [828, 181] on div "PO" at bounding box center [888, 184] width 165 height 68
click at [813, 181] on div at bounding box center [815, 176] width 19 height 17
click at [824, 179] on div at bounding box center [815, 176] width 19 height 17
click at [1125, 478] on header "Products Show / Hide columns Add product" at bounding box center [705, 492] width 935 height 43
click at [1125, 482] on button "Add product" at bounding box center [1120, 492] width 69 height 19
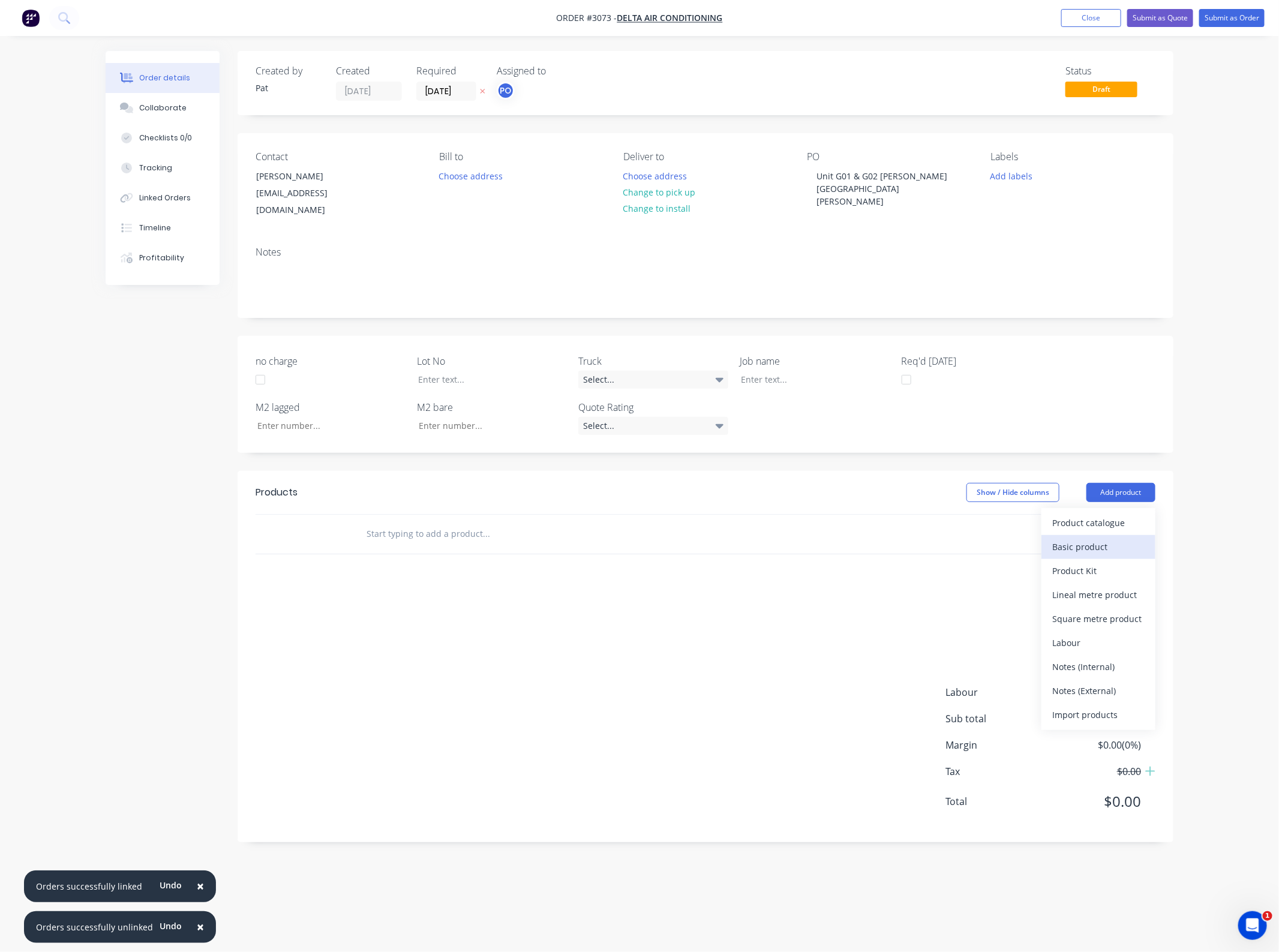
click at [1098, 541] on div "Basic product" at bounding box center [1098, 546] width 93 height 17
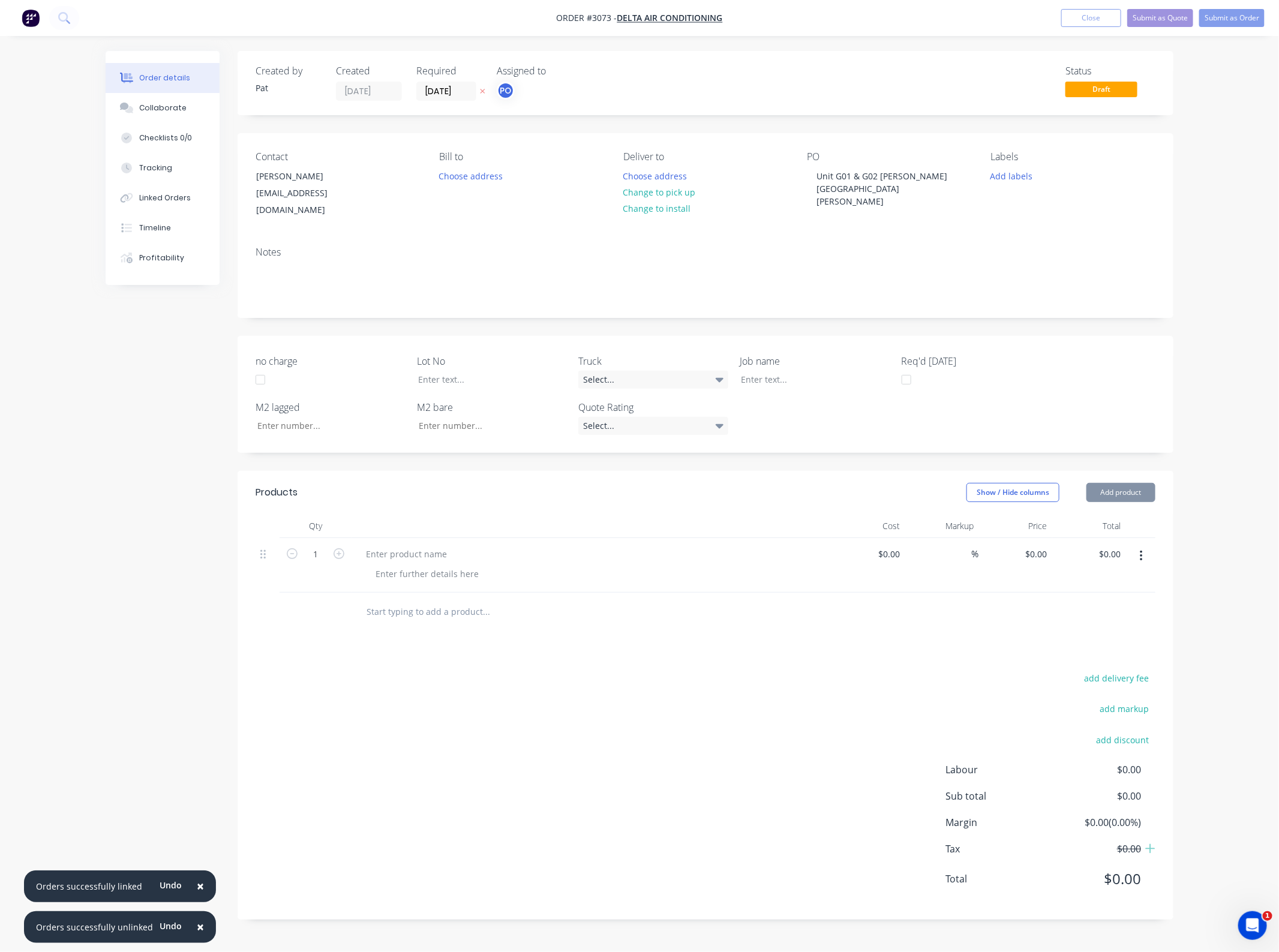
click at [1122, 482] on button "Add product" at bounding box center [1120, 492] width 69 height 19
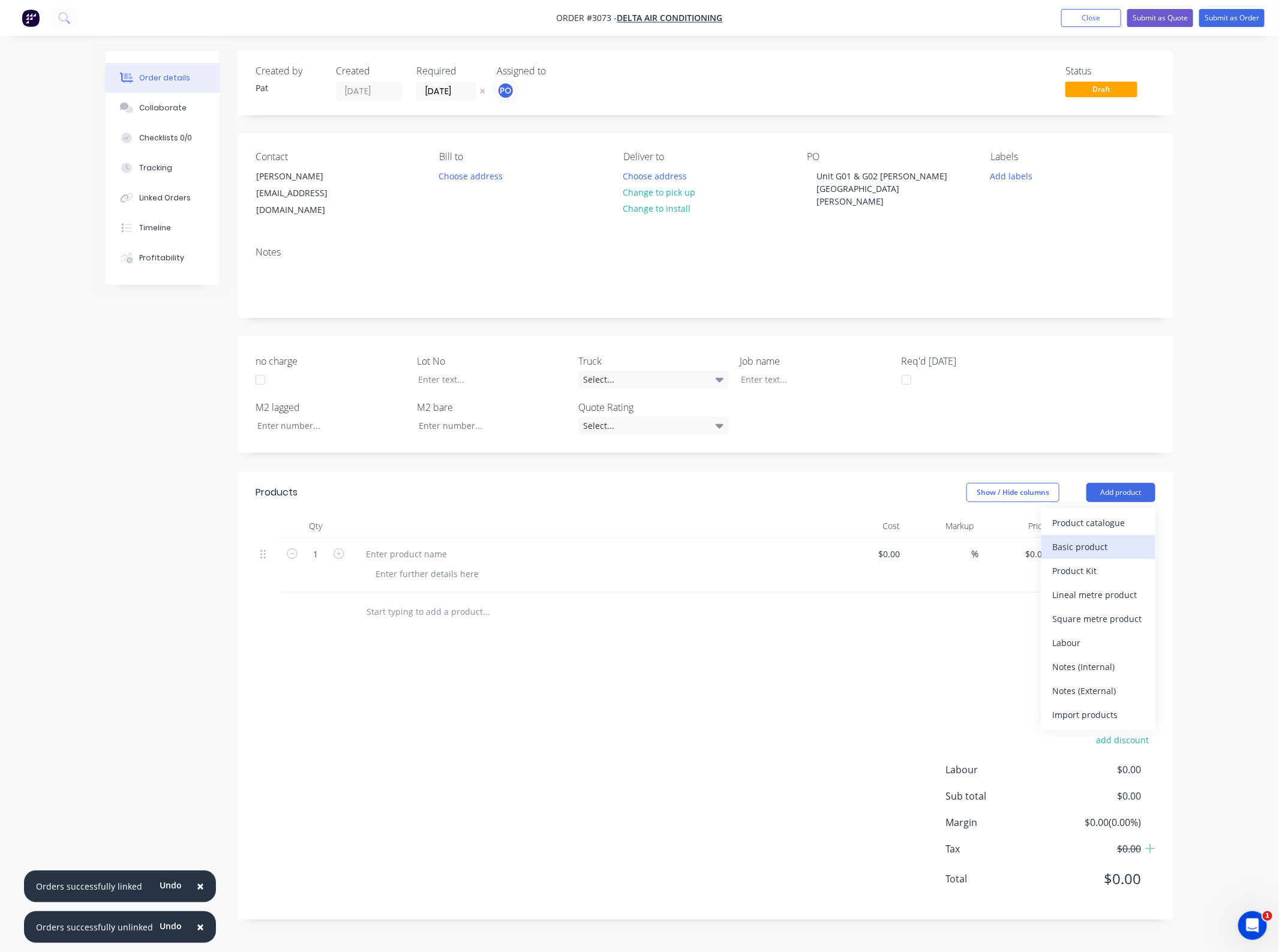
click at [1105, 538] on div "Basic product" at bounding box center [1098, 546] width 93 height 17
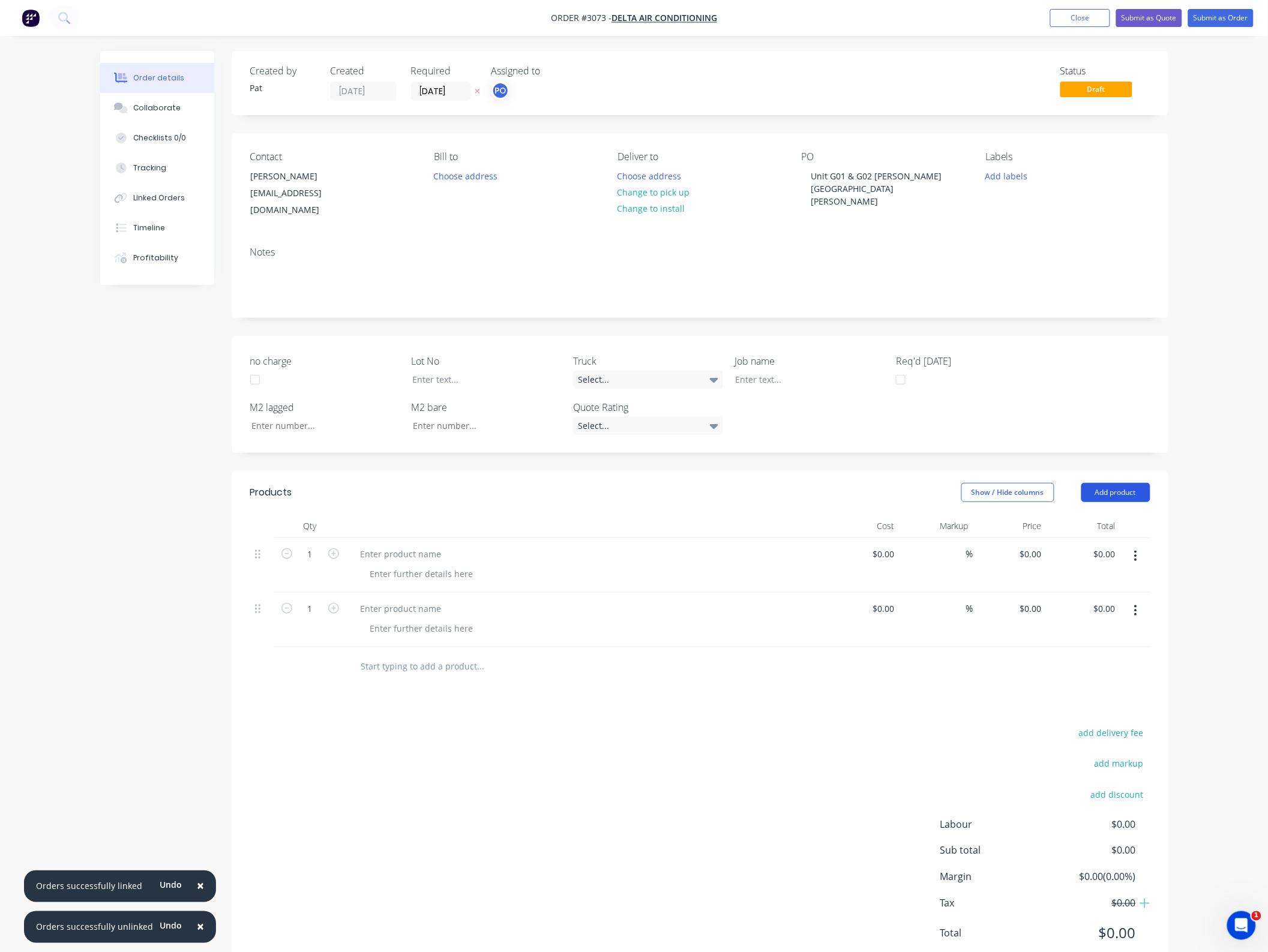
click at [1111, 484] on button "Add product" at bounding box center [1115, 492] width 69 height 19
click at [1111, 682] on div "Notes (External)" at bounding box center [1093, 690] width 93 height 17
click at [1113, 482] on button "Add product" at bounding box center [1115, 492] width 69 height 19
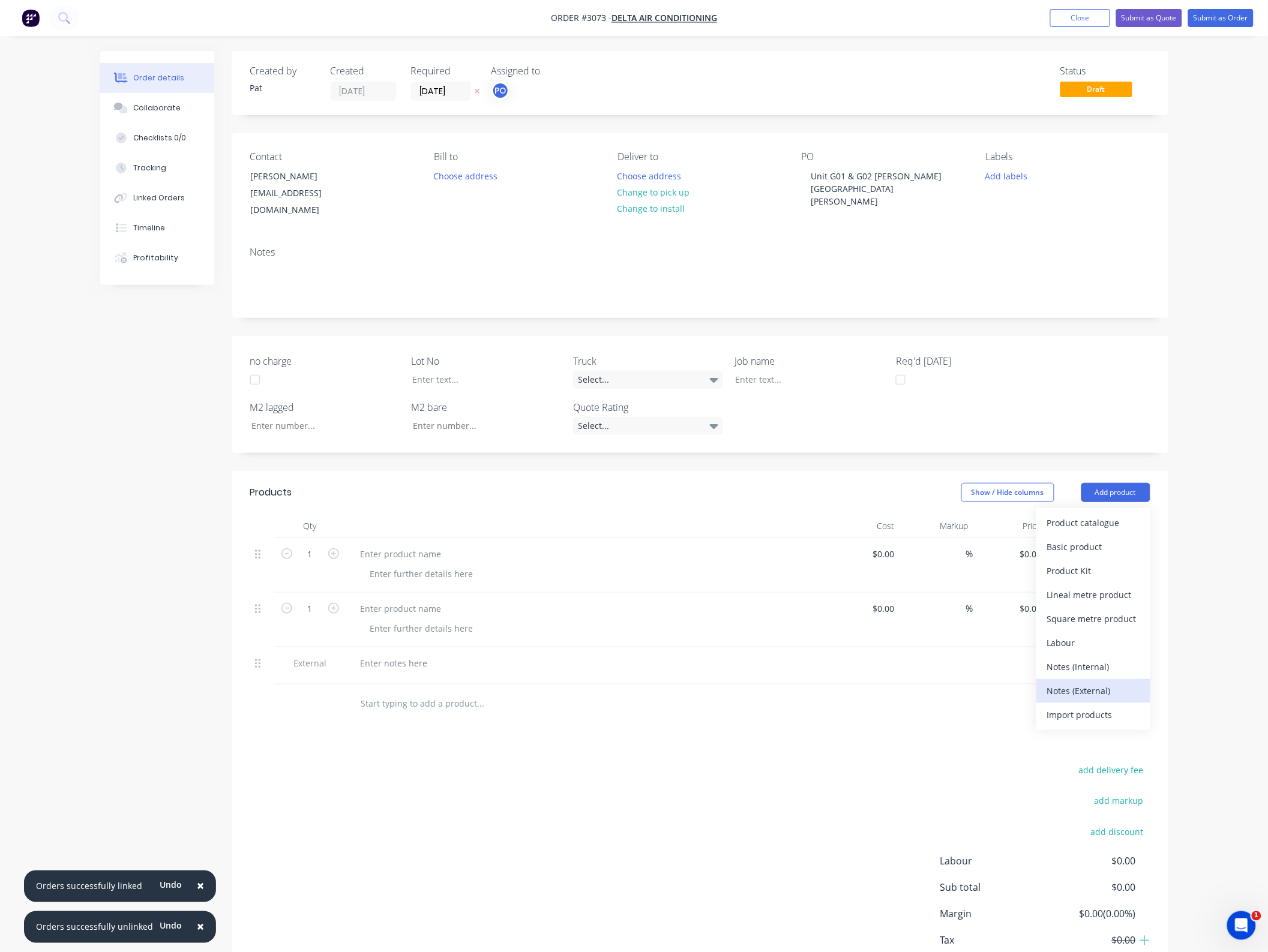
click at [1116, 682] on div "Notes (External)" at bounding box center [1093, 690] width 93 height 17
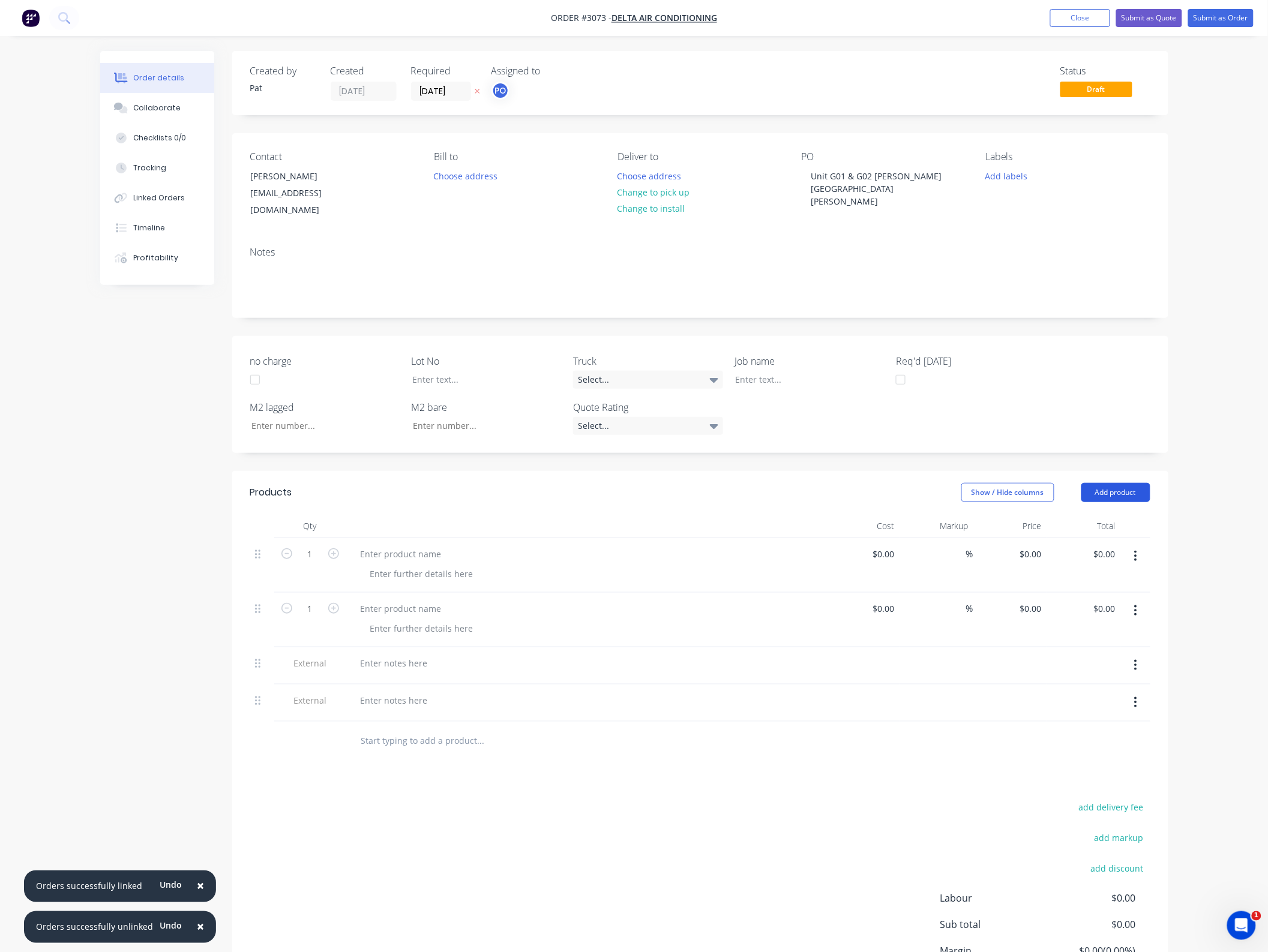
click at [1122, 482] on button "Add product" at bounding box center [1115, 492] width 69 height 19
click at [1105, 682] on div "Notes (External)" at bounding box center [1093, 690] width 93 height 17
click at [385, 520] on div at bounding box center [586, 526] width 480 height 24
click at [385, 545] on div at bounding box center [401, 554] width 100 height 17
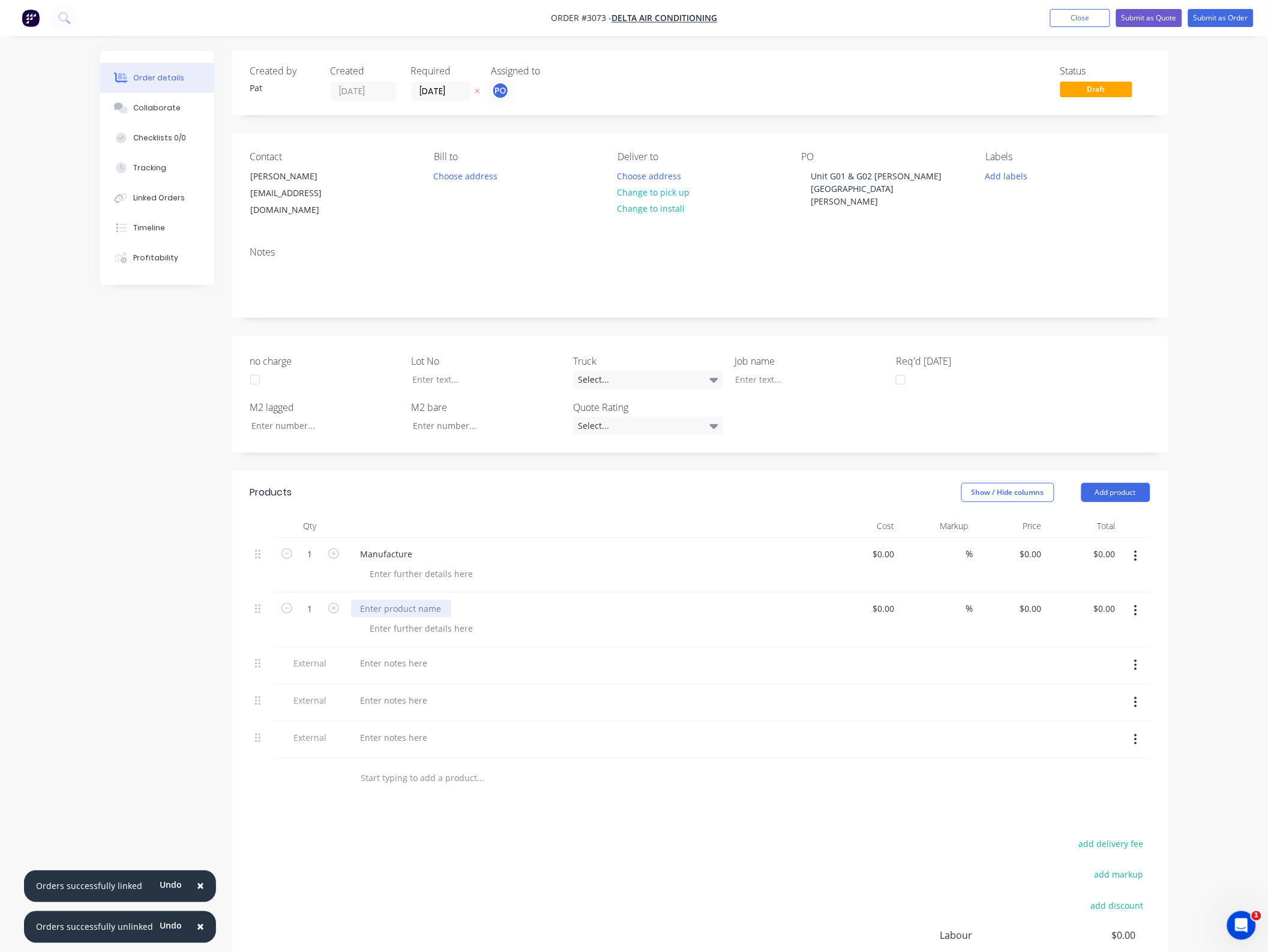
click at [405, 600] on div at bounding box center [401, 608] width 100 height 17
click at [401, 655] on div at bounding box center [395, 663] width 87 height 17
click at [394, 655] on div at bounding box center [395, 663] width 87 height 17
click at [398, 704] on div at bounding box center [395, 712] width 87 height 17
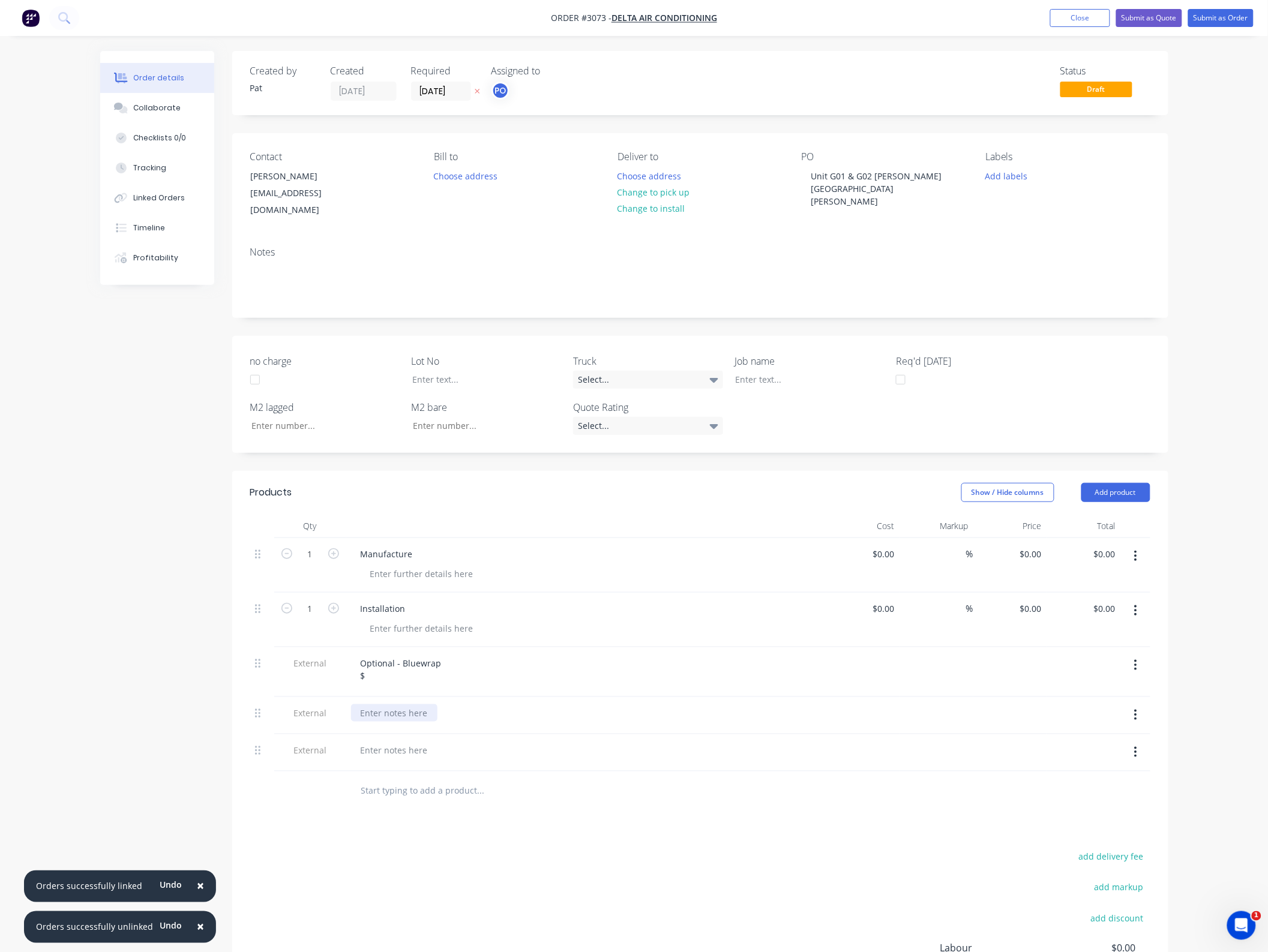
click at [398, 704] on div at bounding box center [395, 712] width 87 height 17
click at [390, 754] on div at bounding box center [395, 762] width 87 height 17
click at [379, 754] on div at bounding box center [395, 762] width 87 height 17
click at [827, 175] on div "Unit G01 & G02 [PERSON_NAME][GEOGRAPHIC_DATA][PERSON_NAME]" at bounding box center [876, 189] width 150 height 42
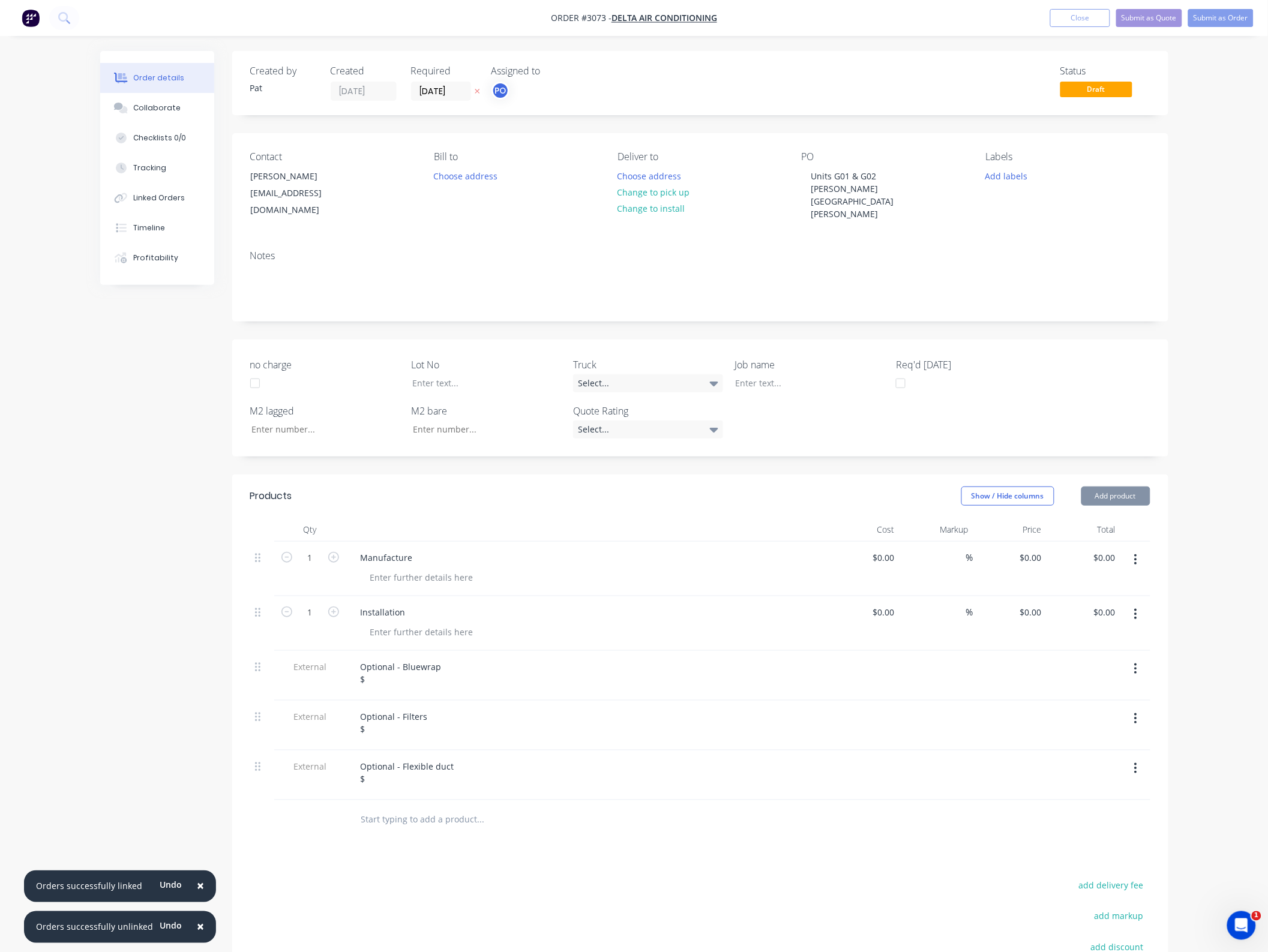
click at [966, 35] on nav "Order #3073 - Delta Air Conditioning Add product Close Submit as Quote Submit a…" at bounding box center [634, 17] width 1268 height 36
click at [1082, 21] on button "Close" at bounding box center [1080, 18] width 60 height 18
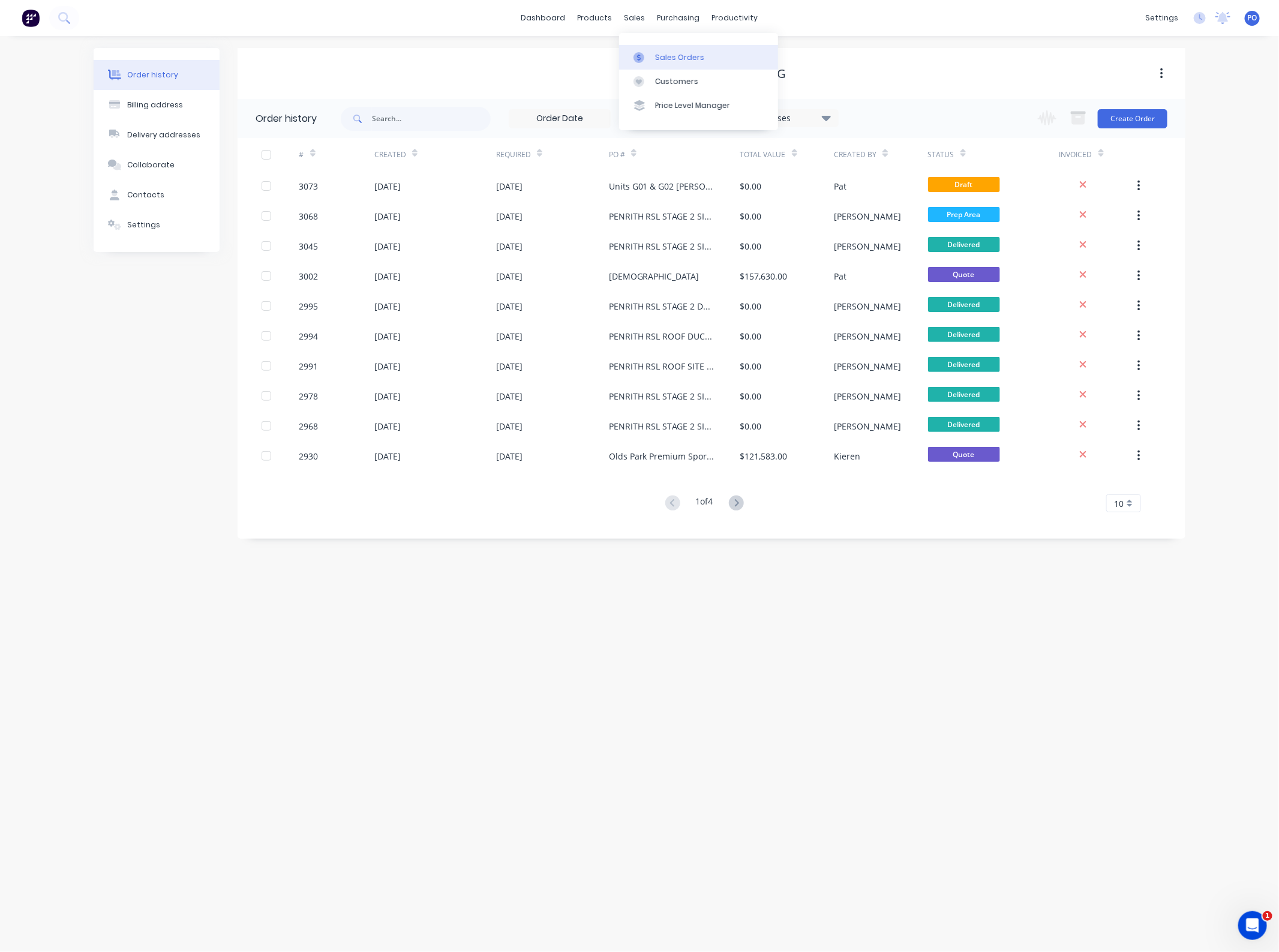
click at [654, 60] on link "Sales Orders" at bounding box center [699, 57] width 159 height 24
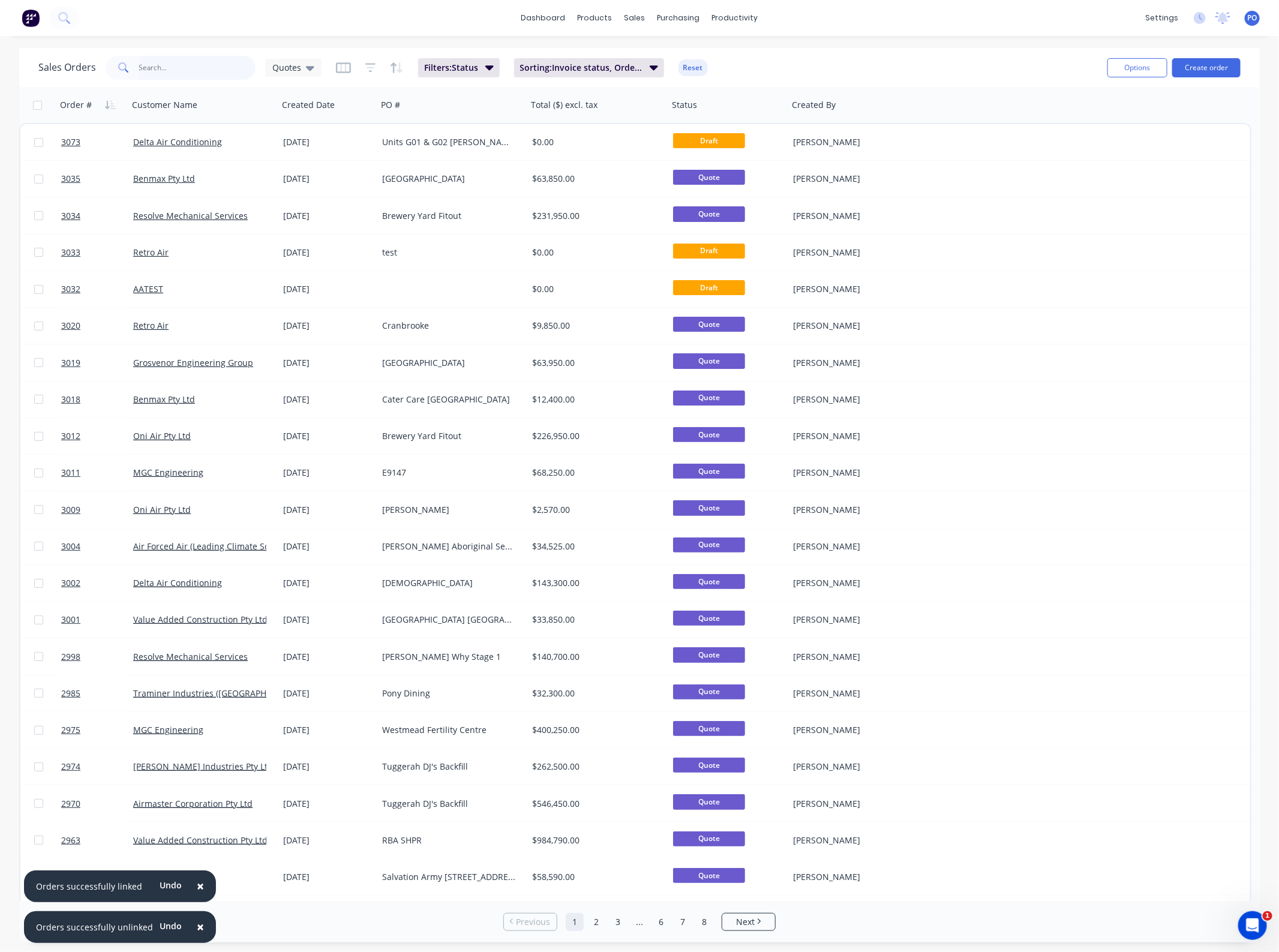
click at [178, 76] on input "text" at bounding box center [197, 68] width 117 height 24
type input "lot f"
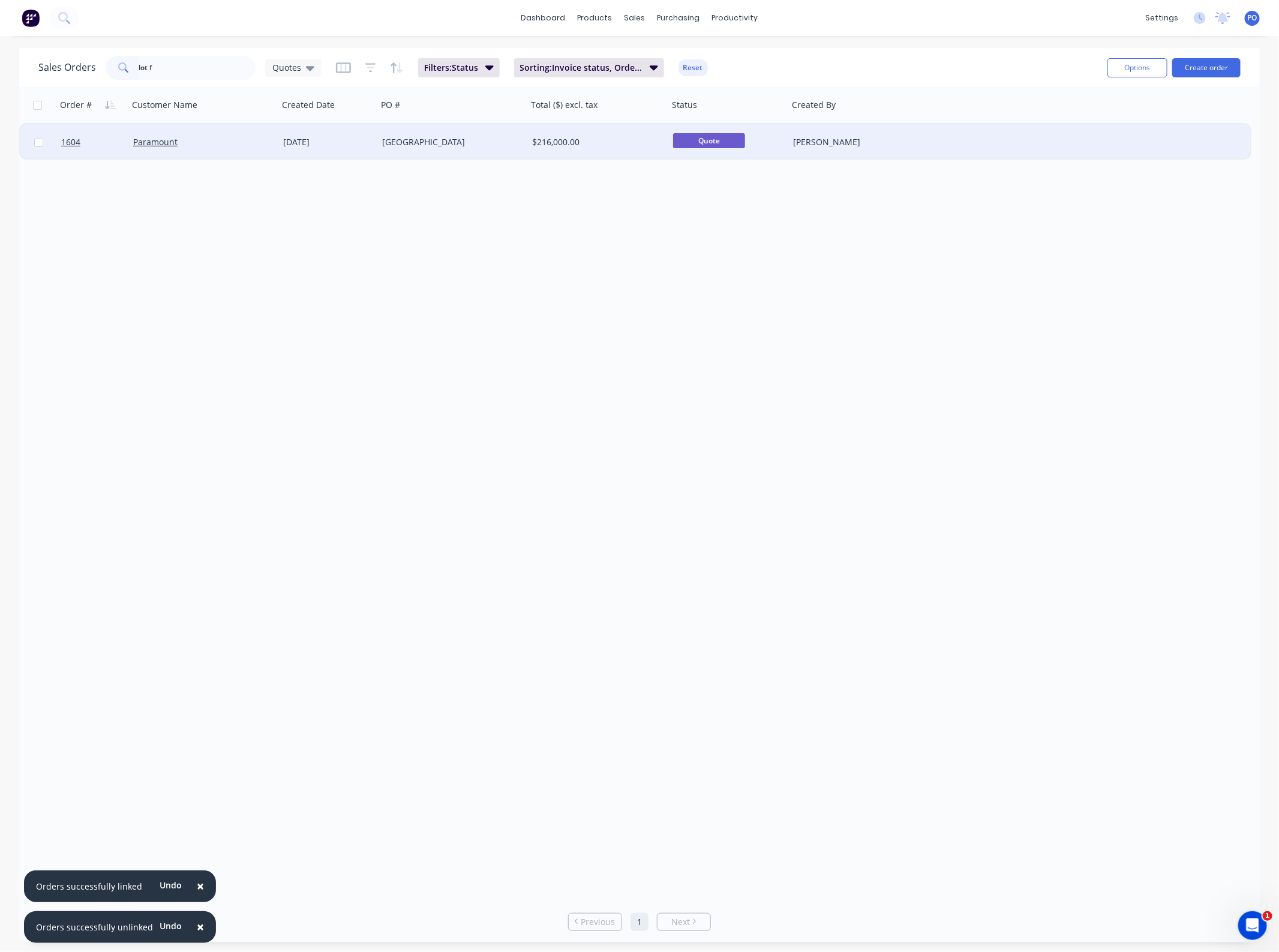
click at [431, 142] on div "[GEOGRAPHIC_DATA]" at bounding box center [449, 142] width 134 height 12
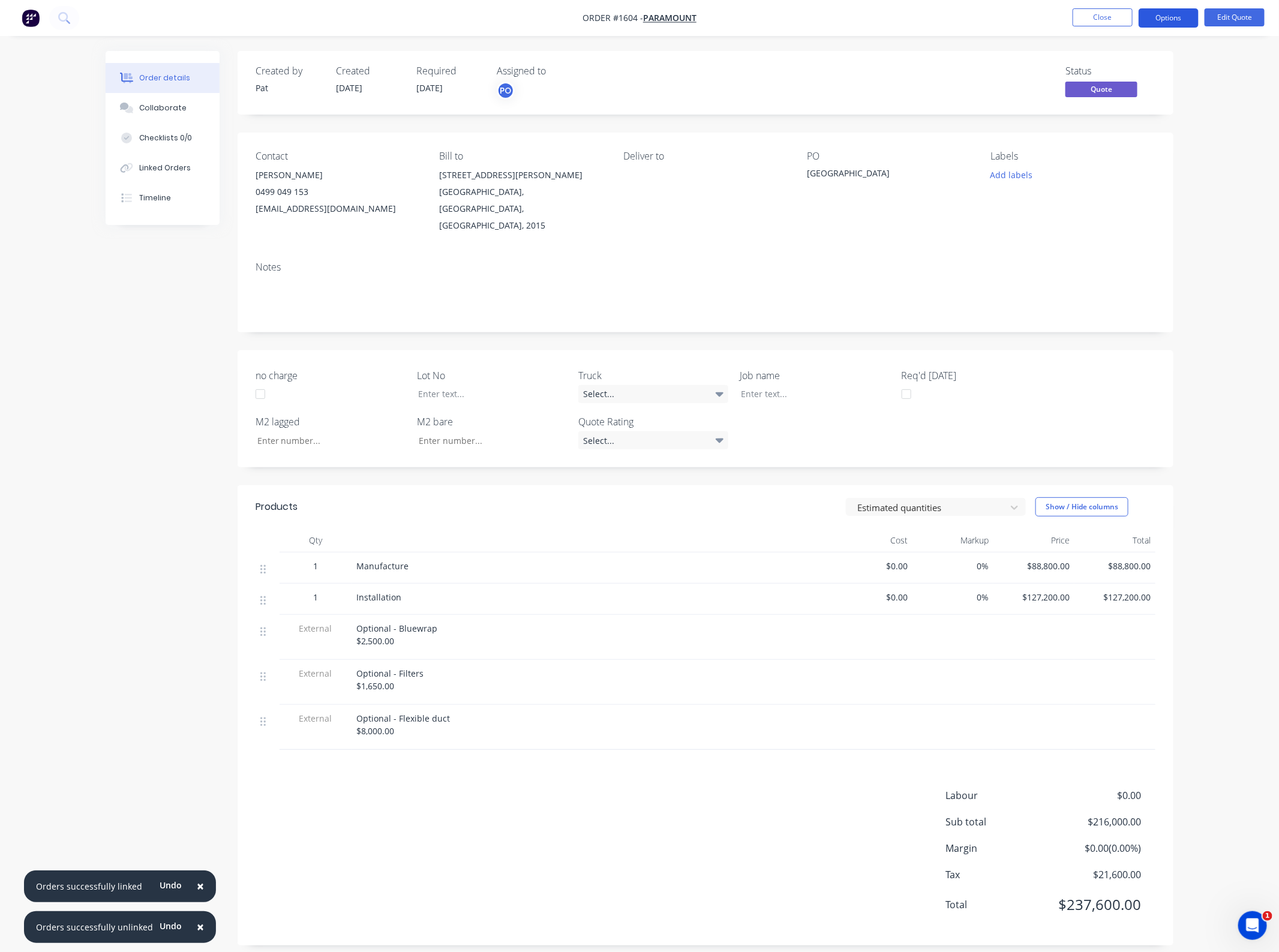
click at [1162, 17] on button "Options" at bounding box center [1168, 17] width 60 height 19
click at [940, 79] on div "Status Quote" at bounding box center [886, 83] width 539 height 35
click at [1225, 11] on button "Edit Quote" at bounding box center [1234, 17] width 60 height 18
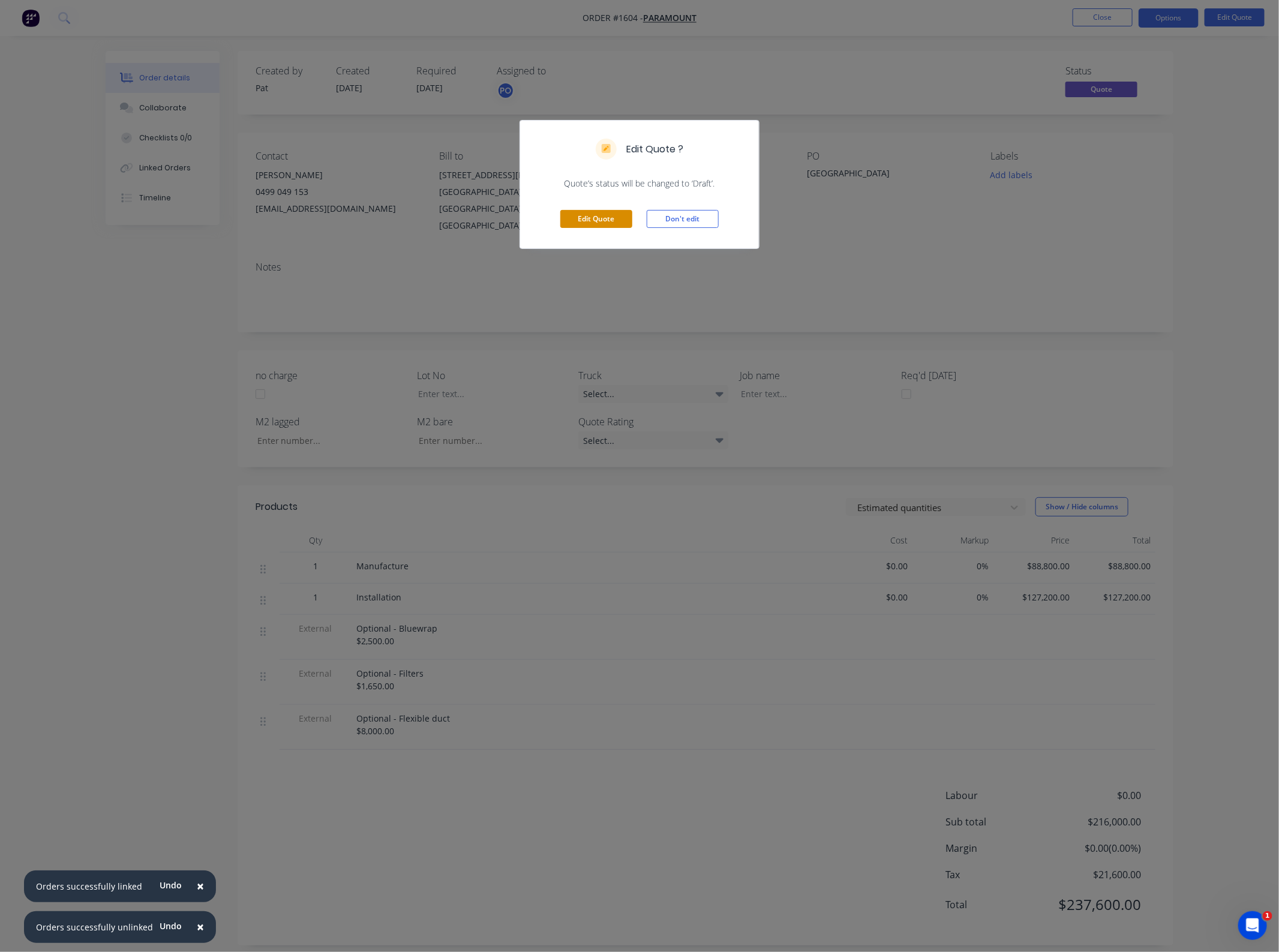
click at [580, 219] on button "Edit Quote" at bounding box center [596, 219] width 72 height 18
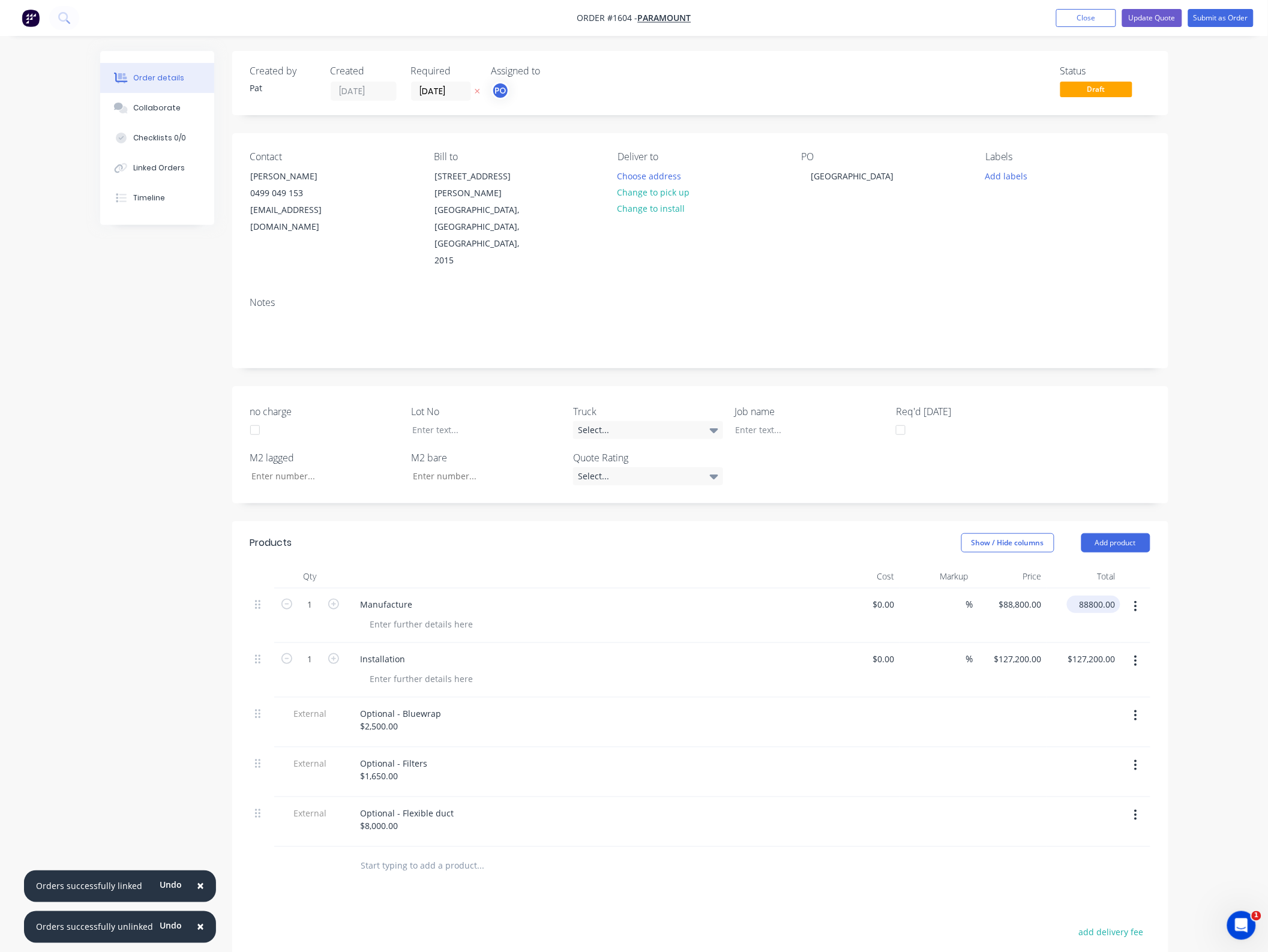
click at [1098, 595] on input "88800.00" at bounding box center [1096, 604] width 49 height 17
type input "99150"
type input "$99,150.00"
click at [1097, 650] on input "127200.00" at bounding box center [1093, 658] width 53 height 17
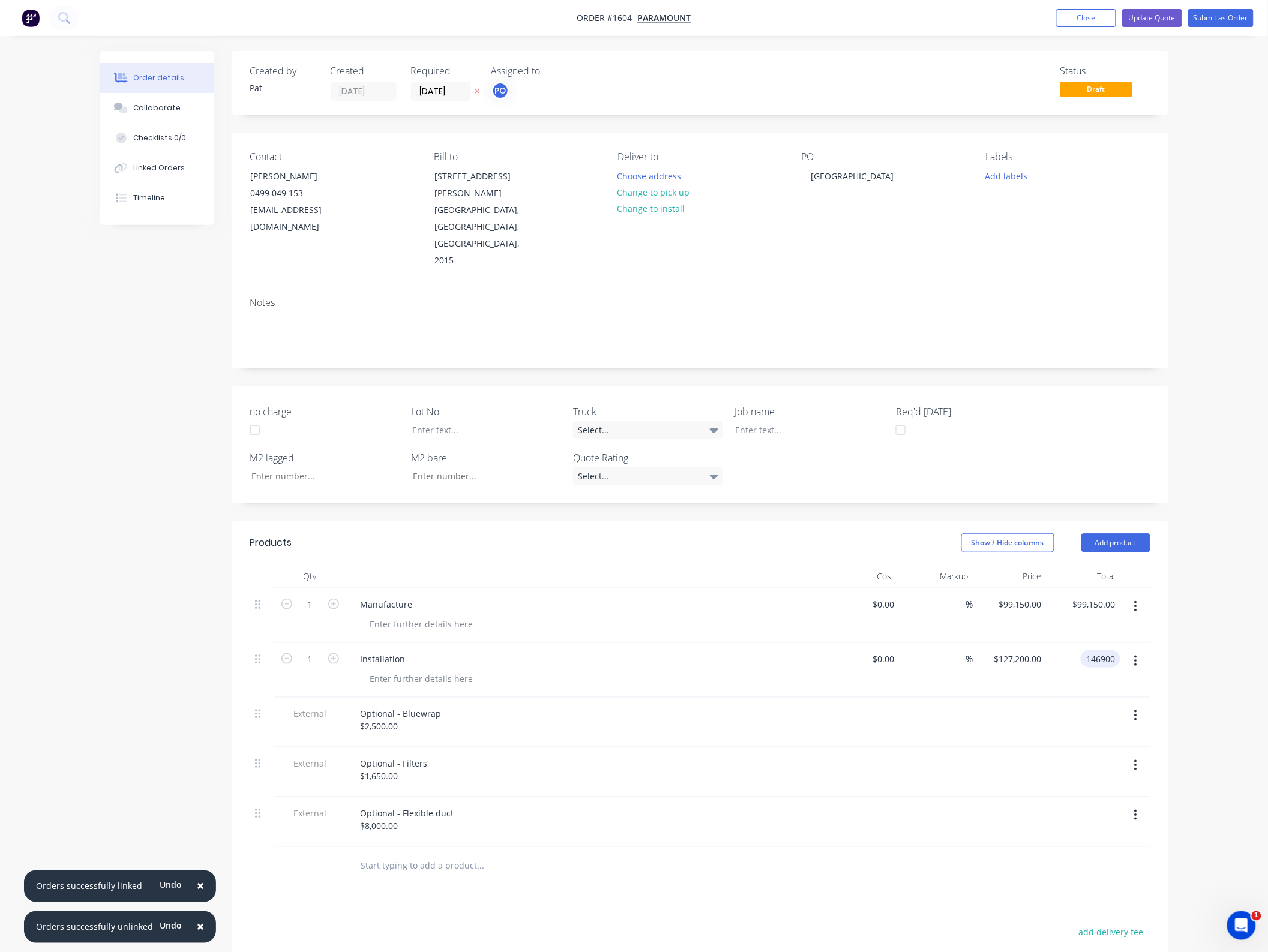
type input "146900"
type input "$146,900.00"
click at [422, 698] on div "Optional - Bluewrap $2,500.00" at bounding box center [586, 723] width 480 height 50
click at [379, 705] on div "Optional - Bluewrap $2,500.00" at bounding box center [401, 720] width 100 height 30
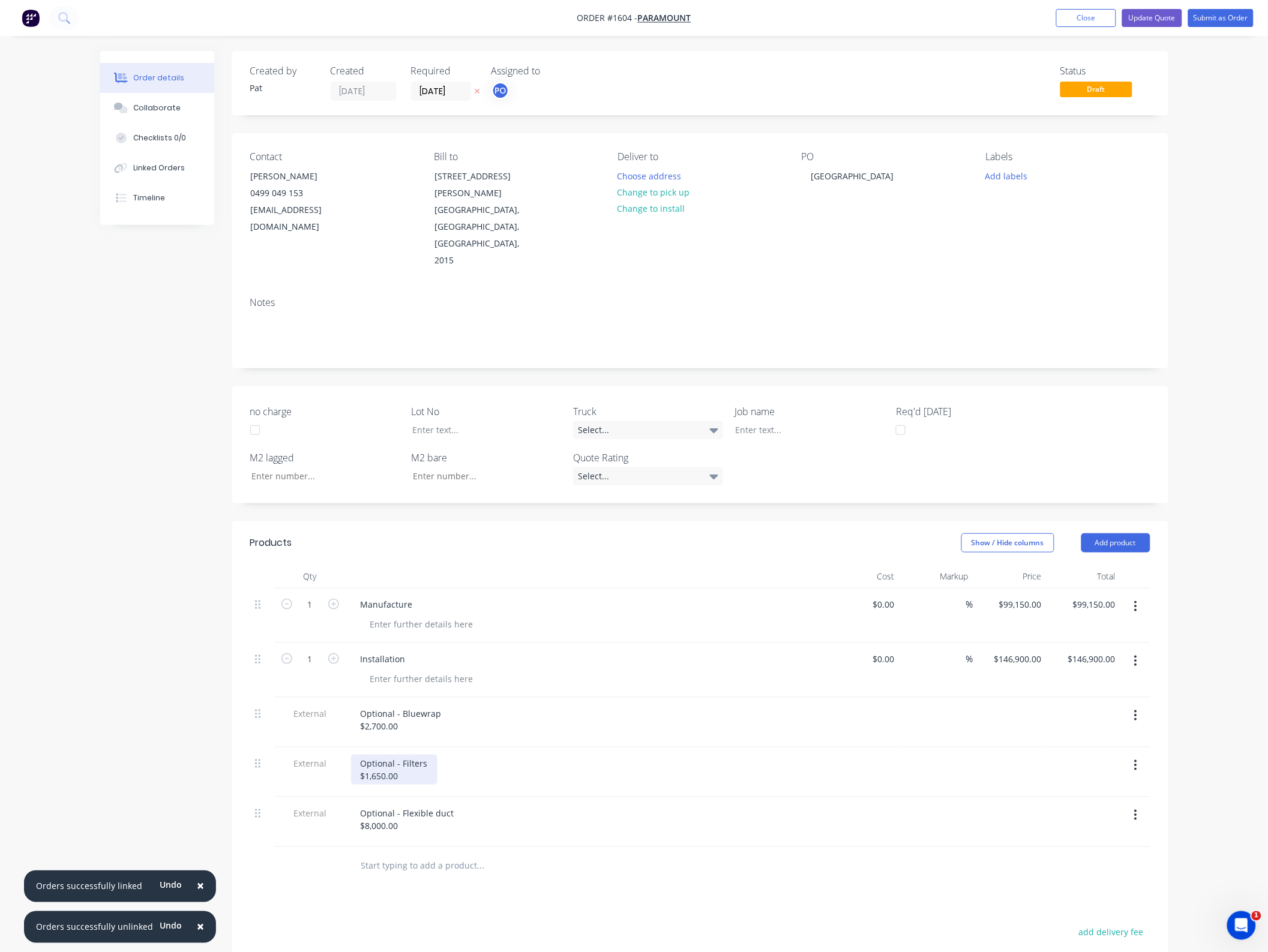
click at [382, 755] on div "Optional - Filters $1,650.00" at bounding box center [395, 770] width 87 height 30
drag, startPoint x: 401, startPoint y: 775, endPoint x: 365, endPoint y: 778, distance: 36.1
click at [365, 804] on div "Optional - Flexible duct $8,000.00" at bounding box center [407, 819] width 113 height 30
click at [1151, 15] on button "Update Quote" at bounding box center [1152, 18] width 60 height 18
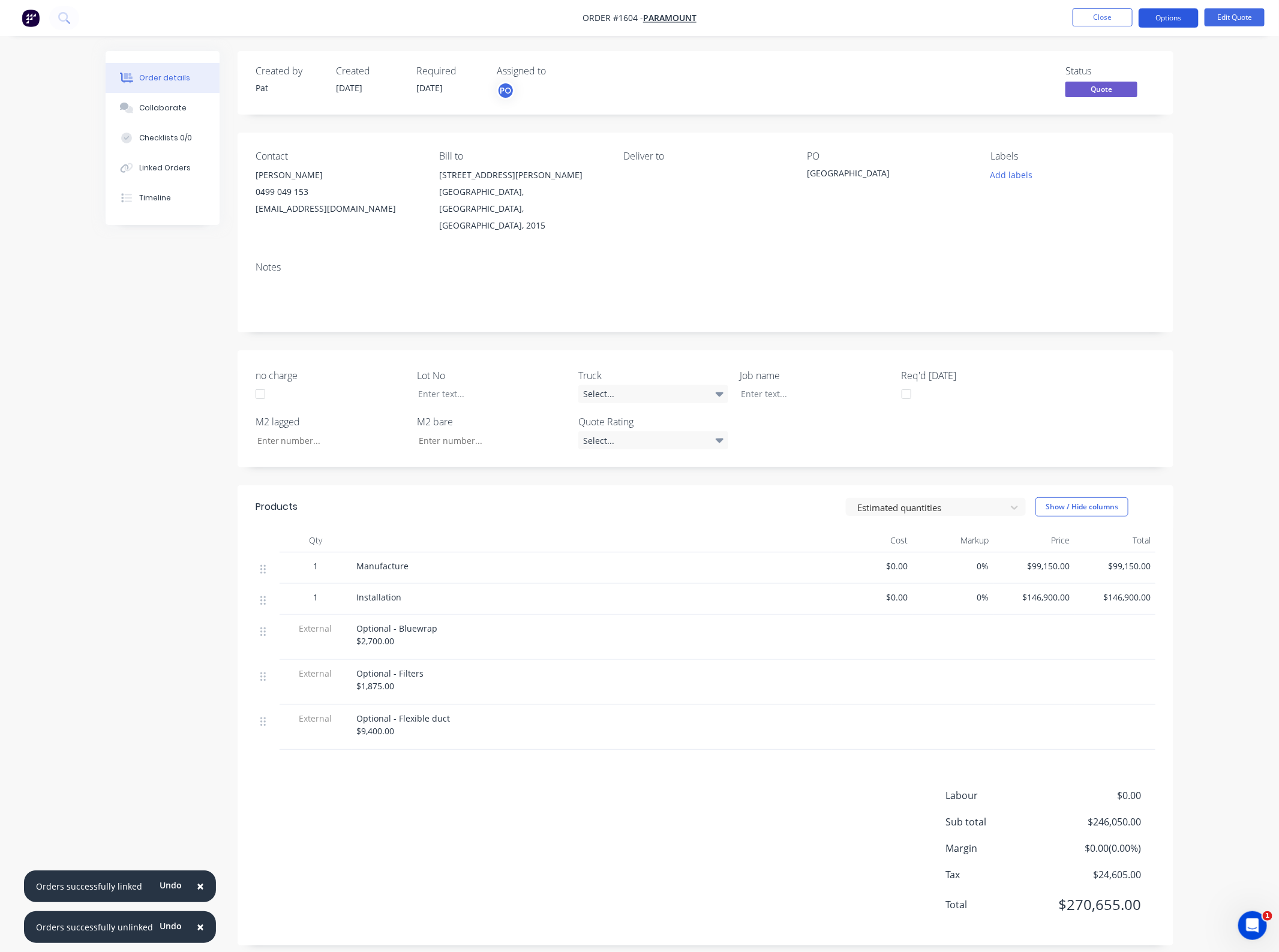
click at [1189, 15] on button "Options" at bounding box center [1168, 17] width 60 height 19
click at [1128, 71] on div "Quote" at bounding box center [1132, 73] width 110 height 17
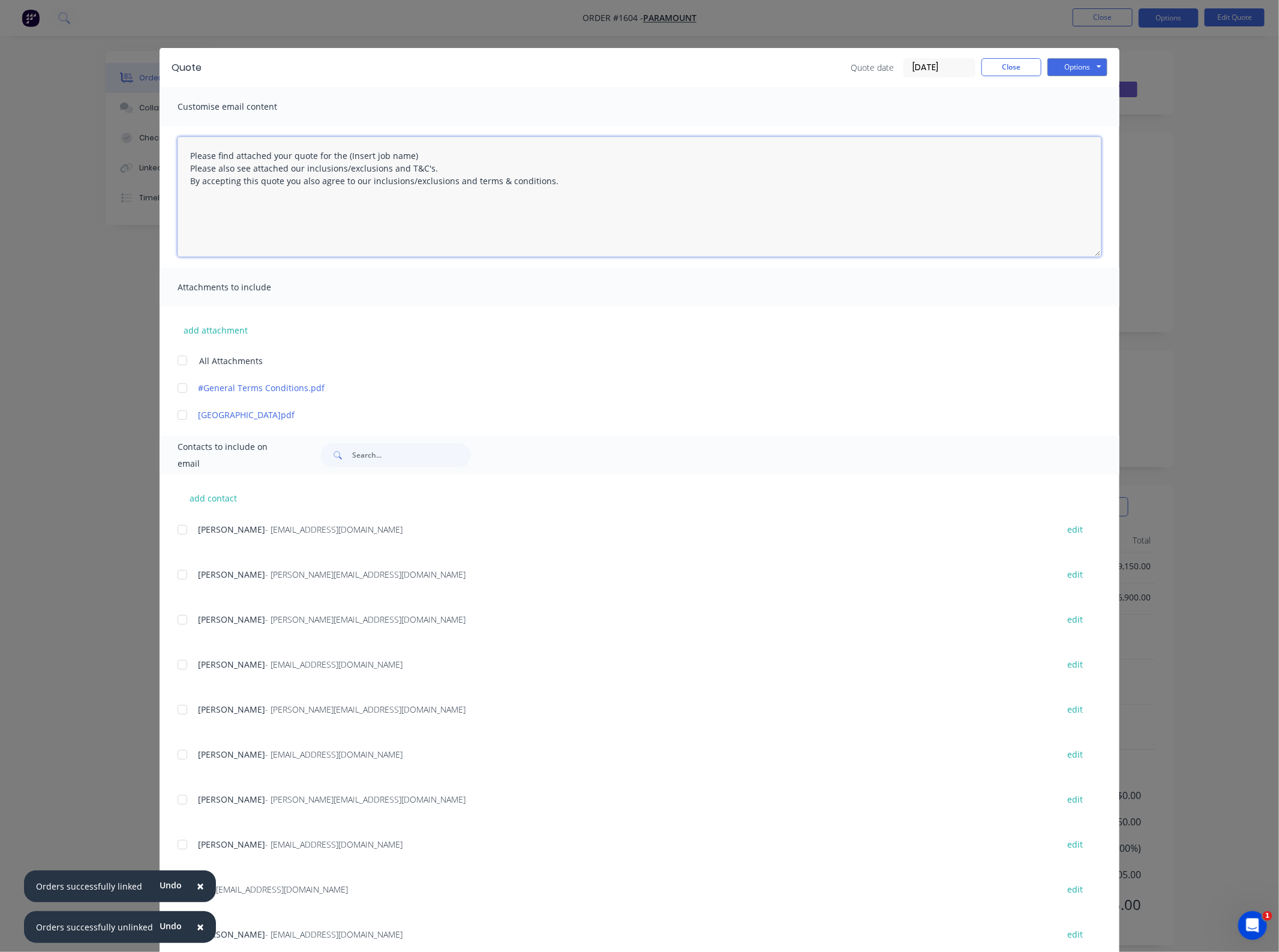
drag, startPoint x: 428, startPoint y: 153, endPoint x: 339, endPoint y: 153, distance: 89.0
click at [339, 153] on textarea "Please find attached your quote for the (Insert job name) Please also see attac…" at bounding box center [640, 196] width 924 height 120
click at [179, 388] on div at bounding box center [183, 388] width 24 height 24
type textarea "Please find attached your quote for the [GEOGRAPHIC_DATA] project. Please also …"
click at [209, 327] on button "add attachment" at bounding box center [215, 330] width 76 height 18
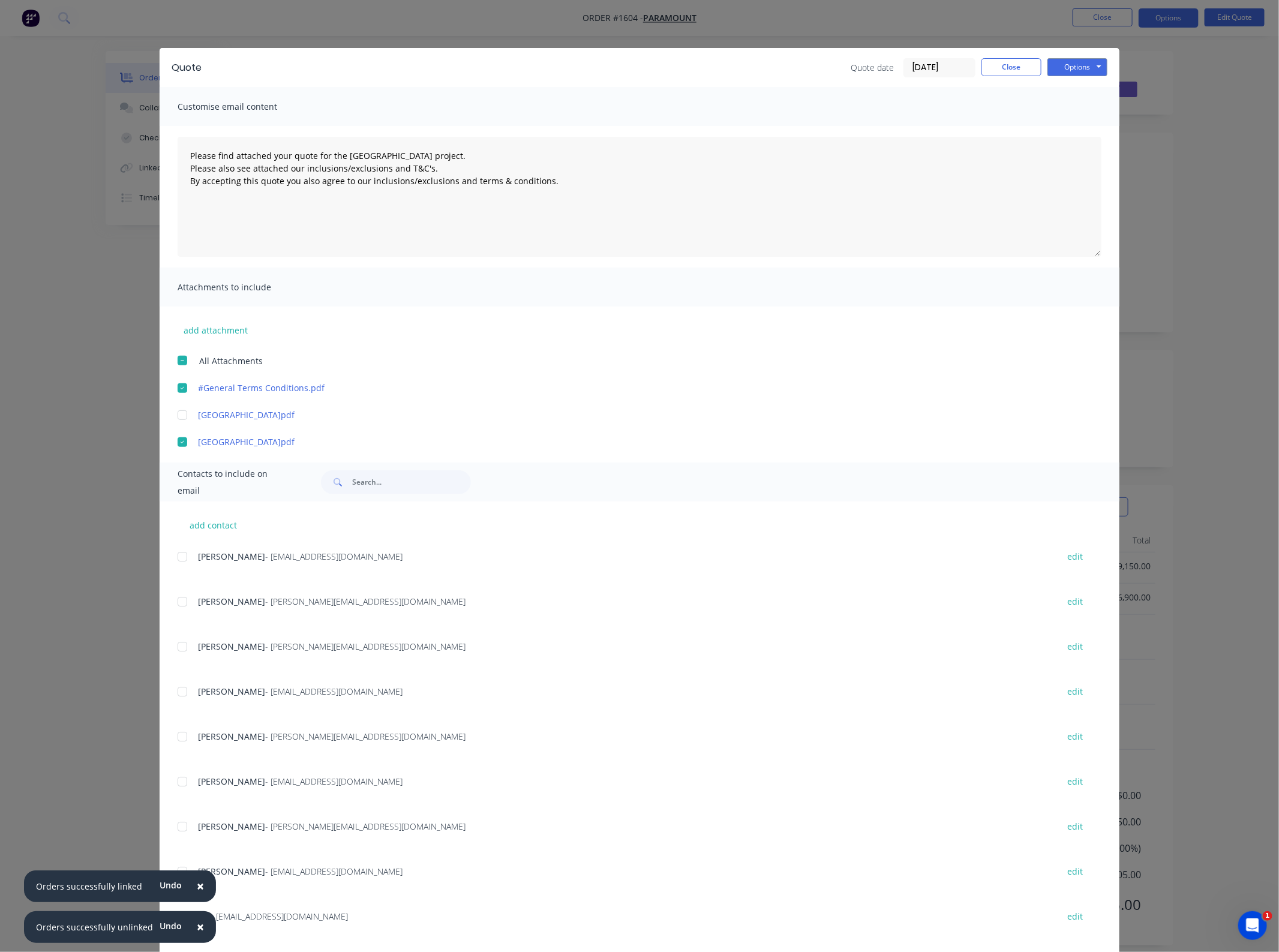
click at [180, 560] on div at bounding box center [183, 557] width 24 height 24
click at [1079, 69] on button "Options" at bounding box center [1077, 68] width 60 height 18
click at [1079, 122] on button "Email" at bounding box center [1086, 129] width 77 height 20
click at [994, 73] on button "Close" at bounding box center [1011, 68] width 60 height 18
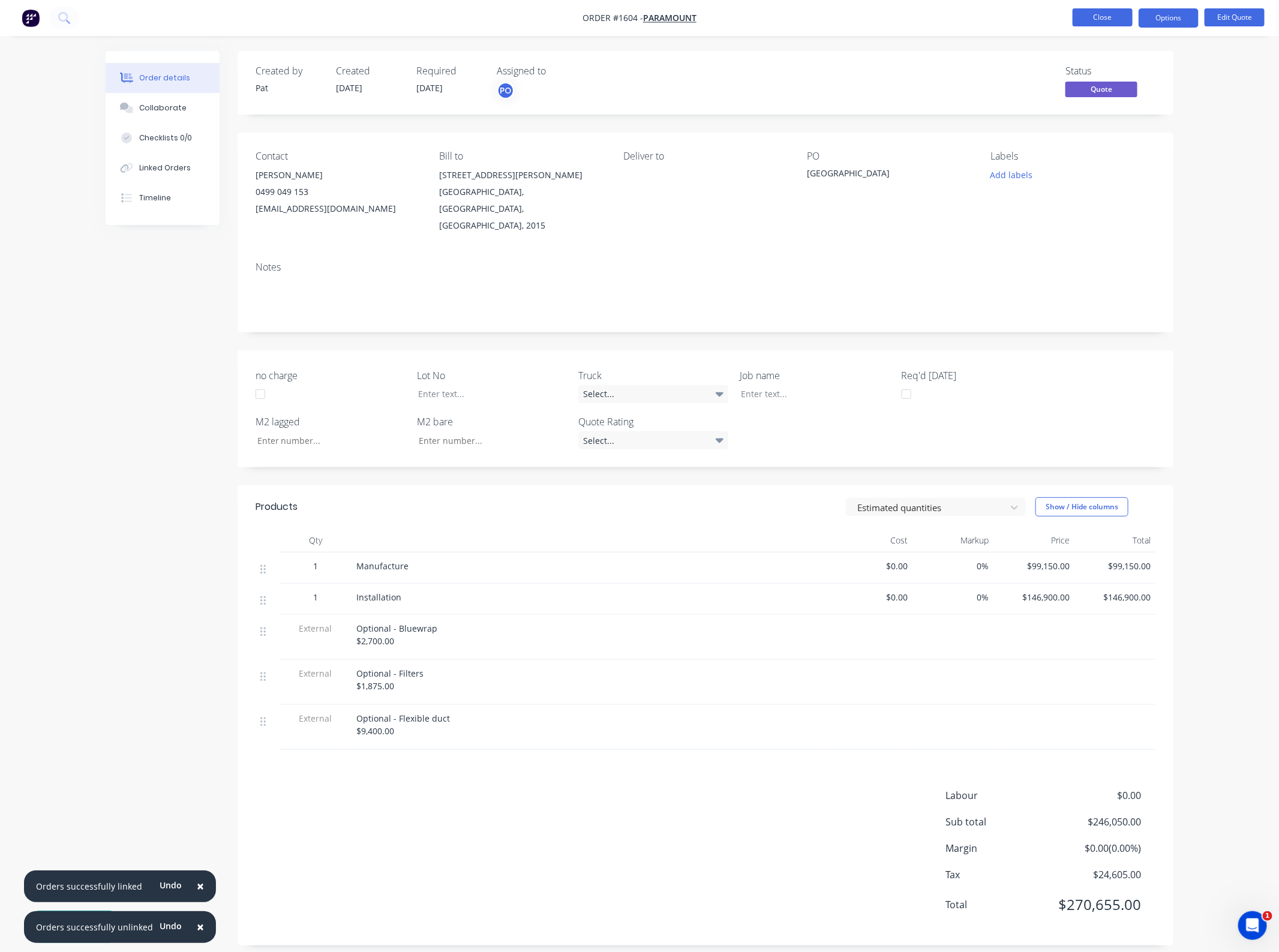
click at [1085, 23] on button "Close" at bounding box center [1102, 17] width 60 height 18
